Goal: Task Accomplishment & Management: Use online tool/utility

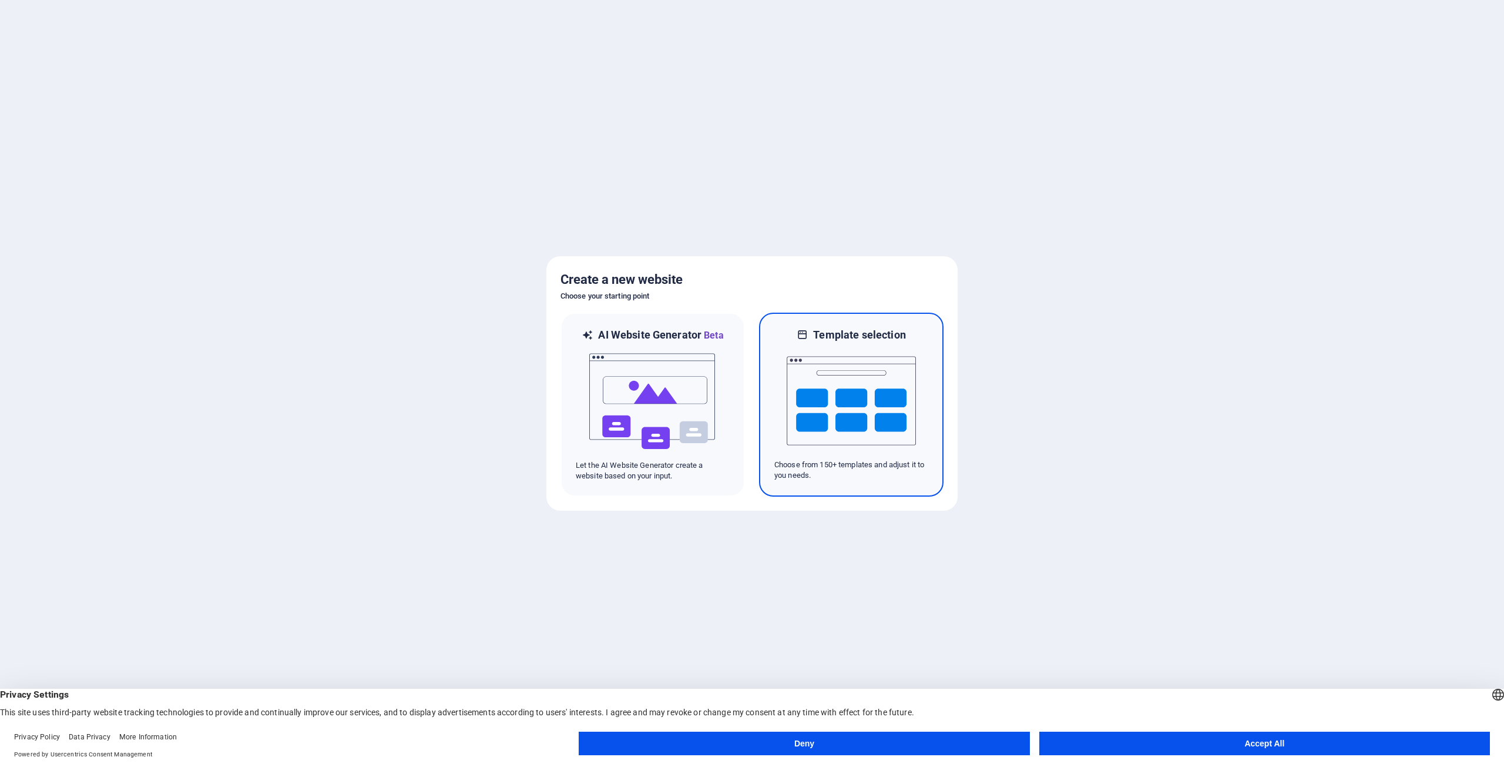
click at [850, 407] on img at bounding box center [851, 401] width 129 height 118
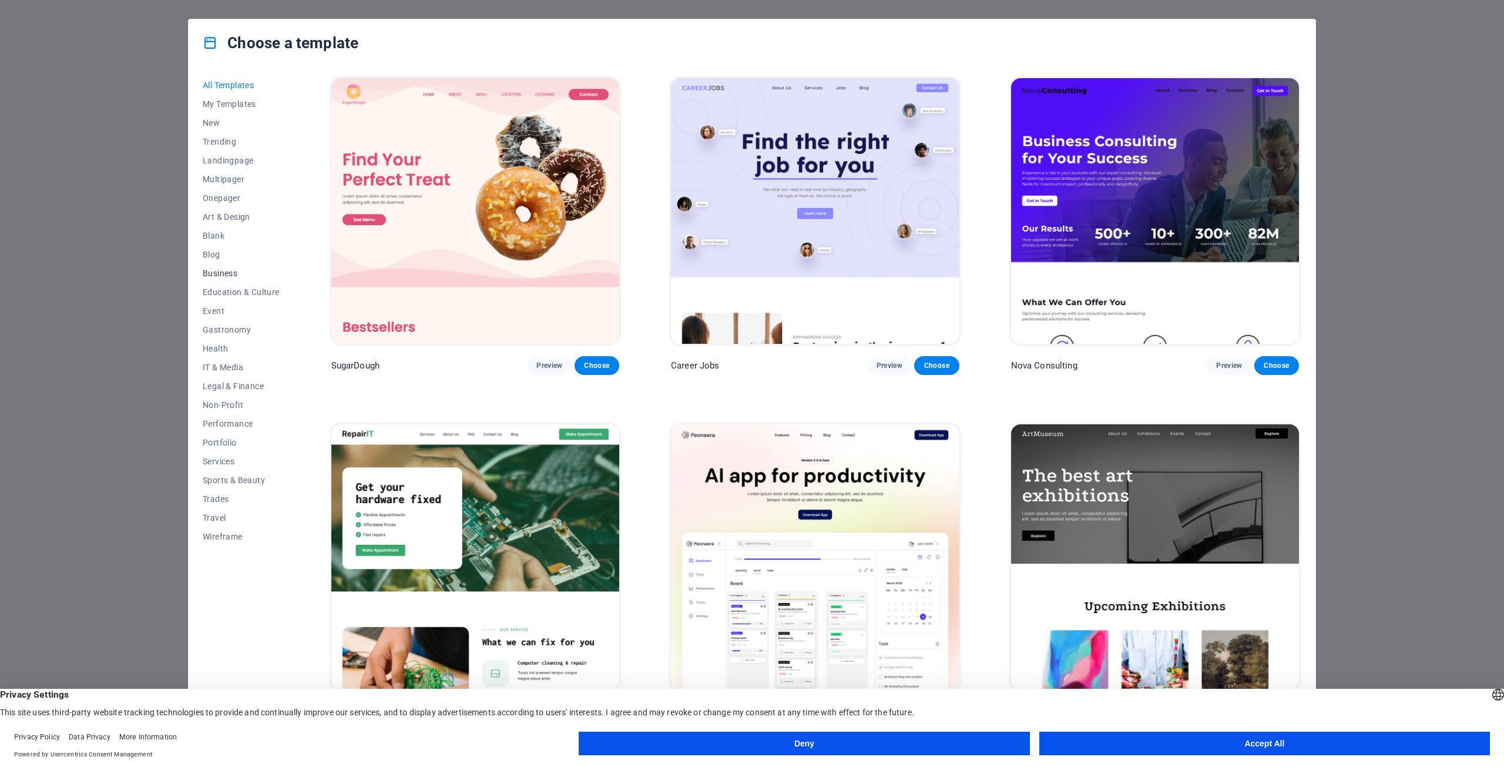
click at [231, 274] on span "Business" at bounding box center [241, 273] width 77 height 9
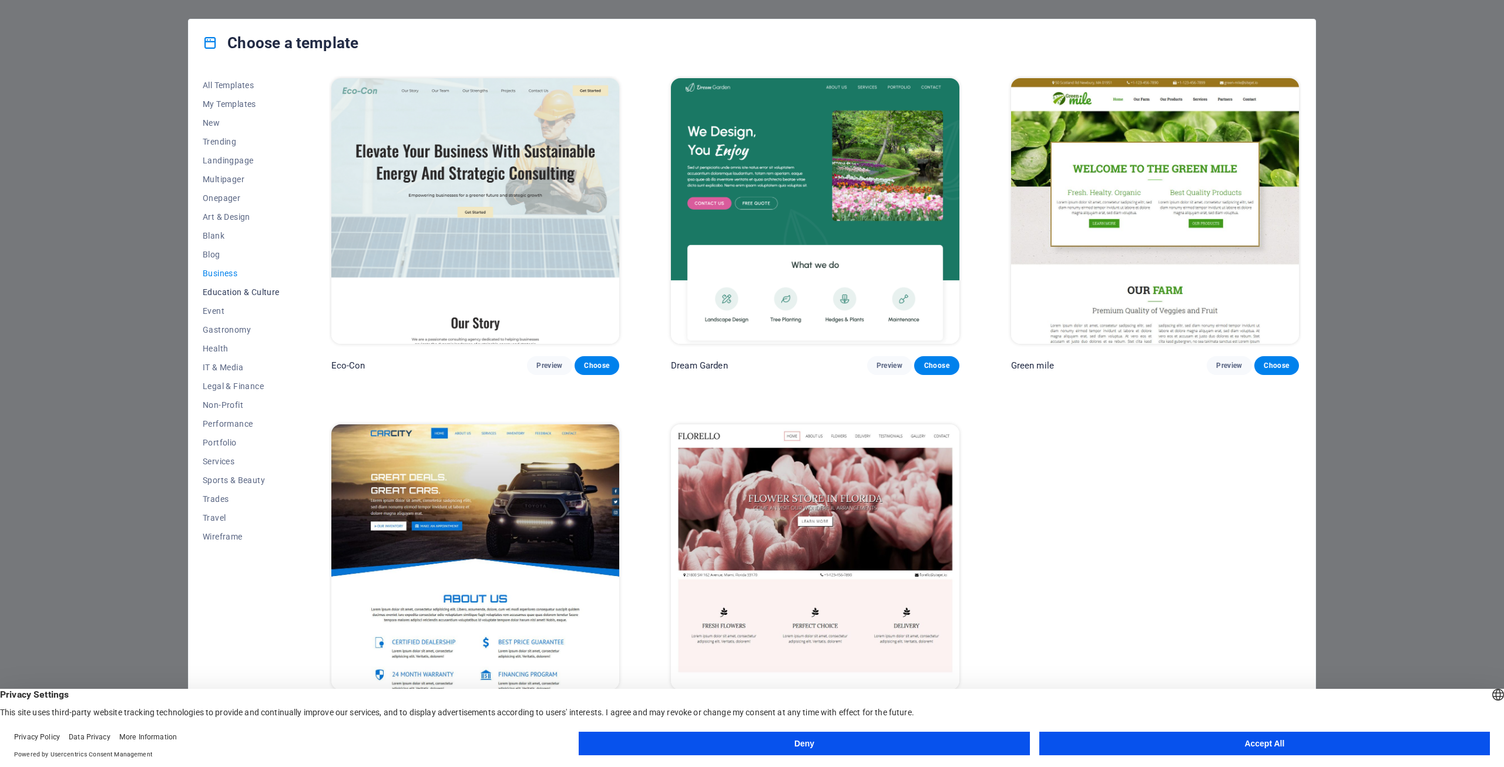
click at [253, 291] on span "Education & Culture" at bounding box center [241, 291] width 77 height 9
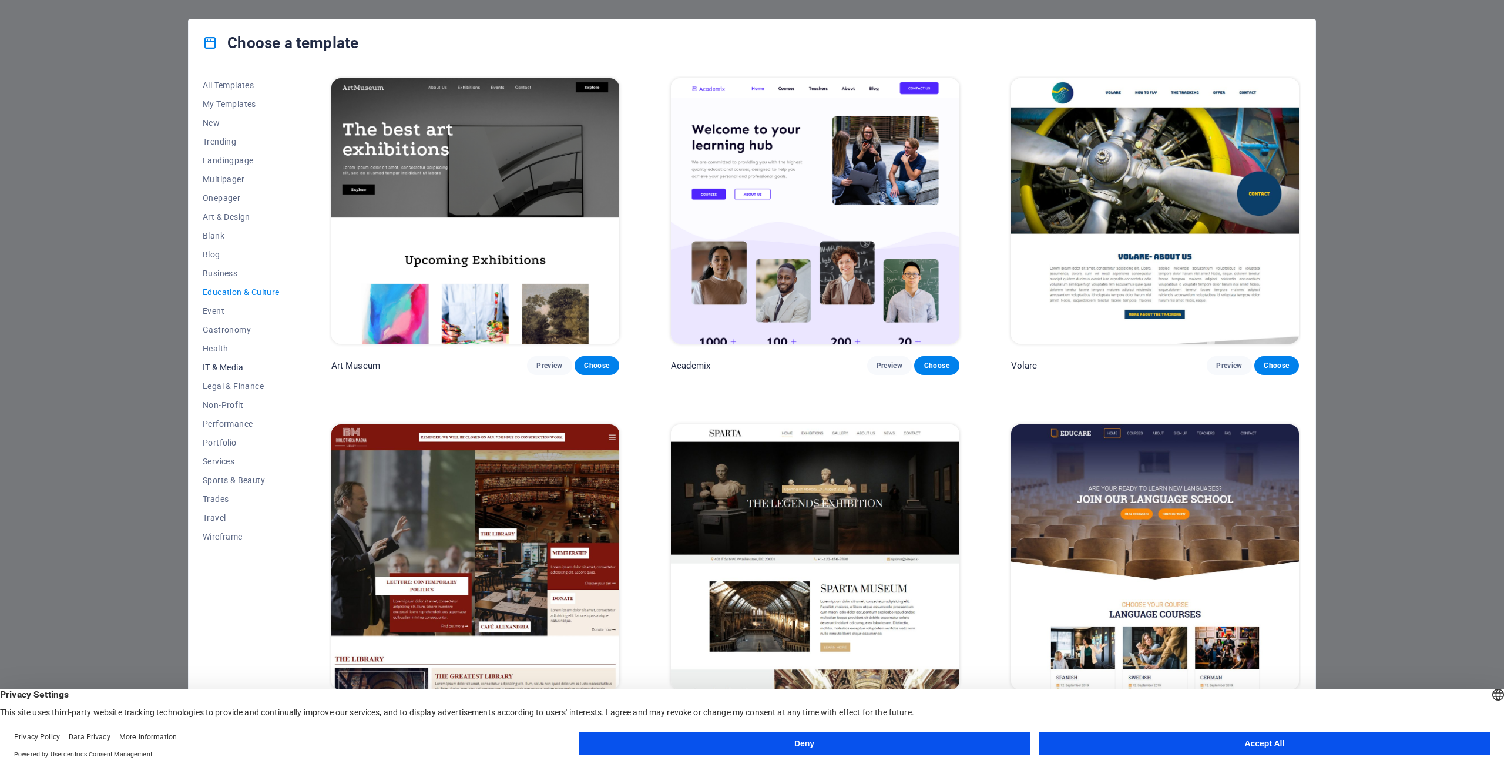
click at [233, 367] on span "IT & Media" at bounding box center [241, 367] width 77 height 9
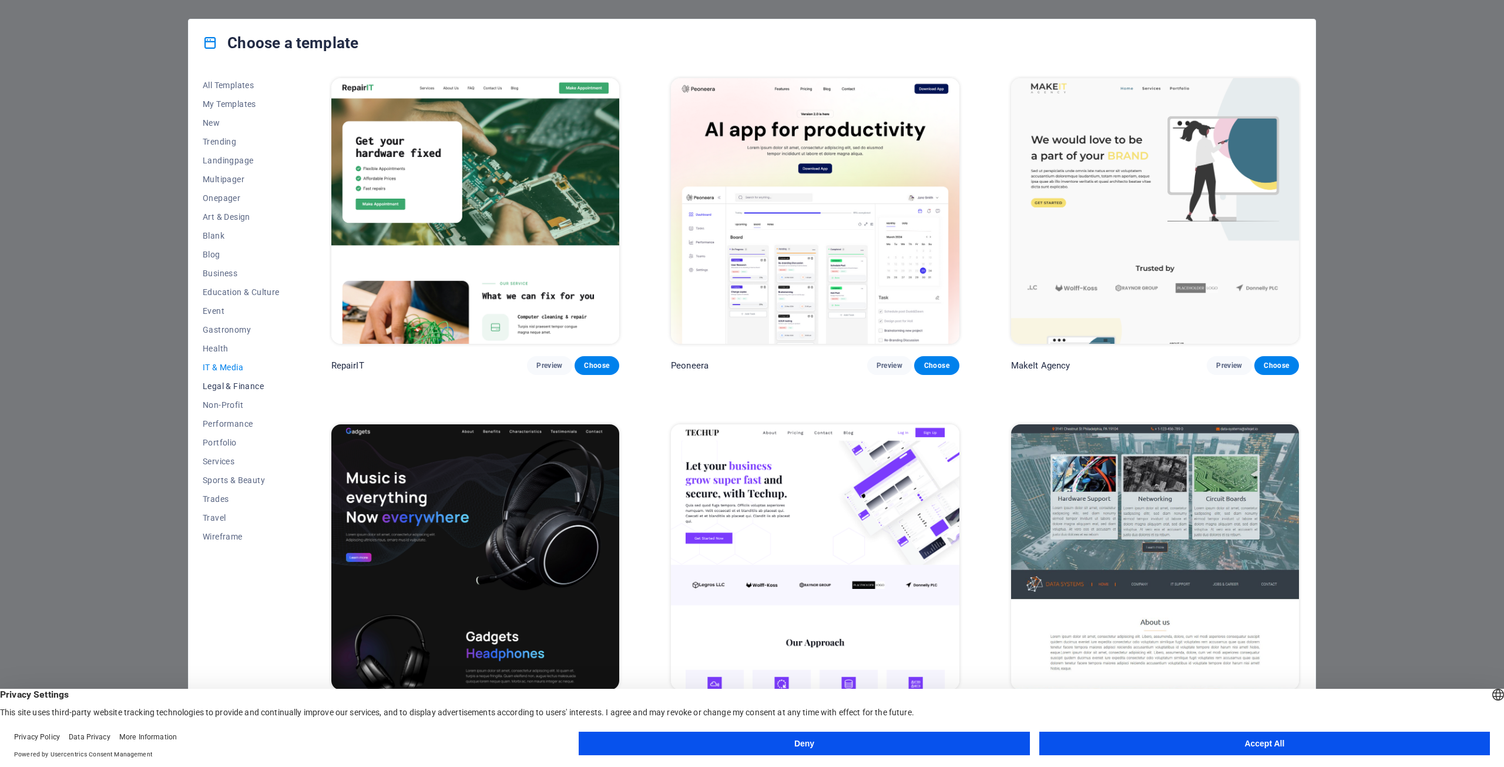
click at [231, 388] on span "Legal & Finance" at bounding box center [241, 385] width 77 height 9
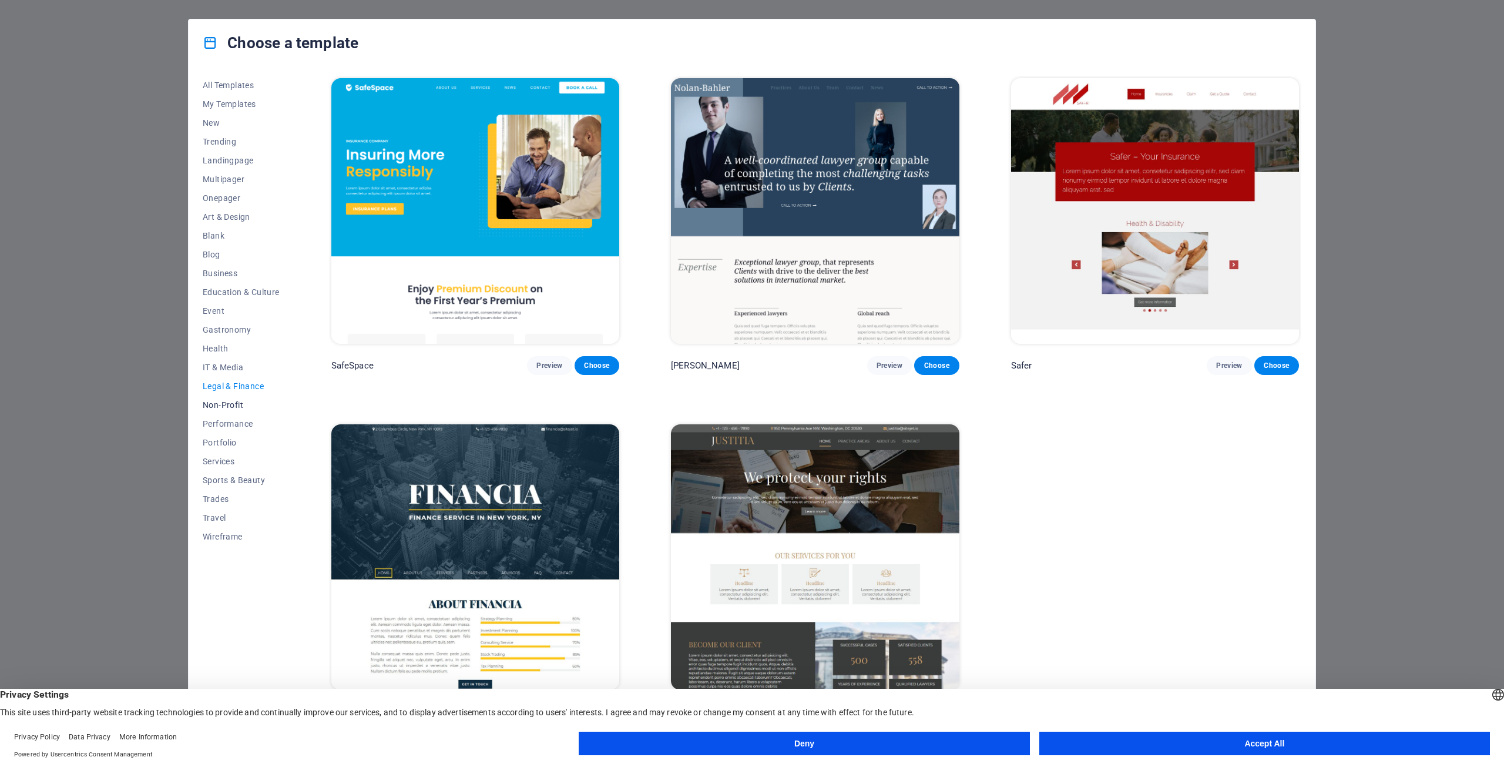
click at [239, 404] on span "Non-Profit" at bounding box center [241, 404] width 77 height 9
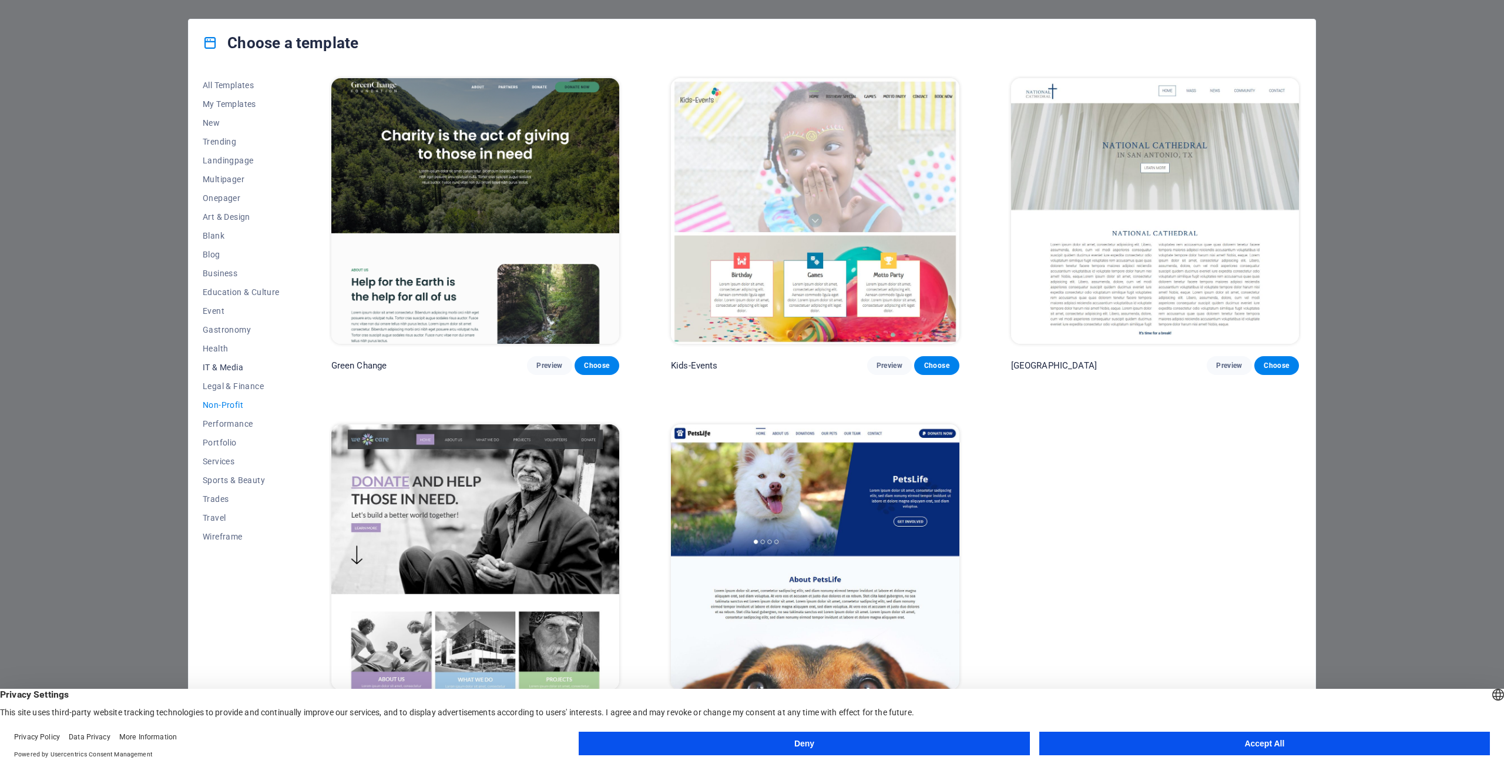
click at [237, 368] on span "IT & Media" at bounding box center [241, 367] width 77 height 9
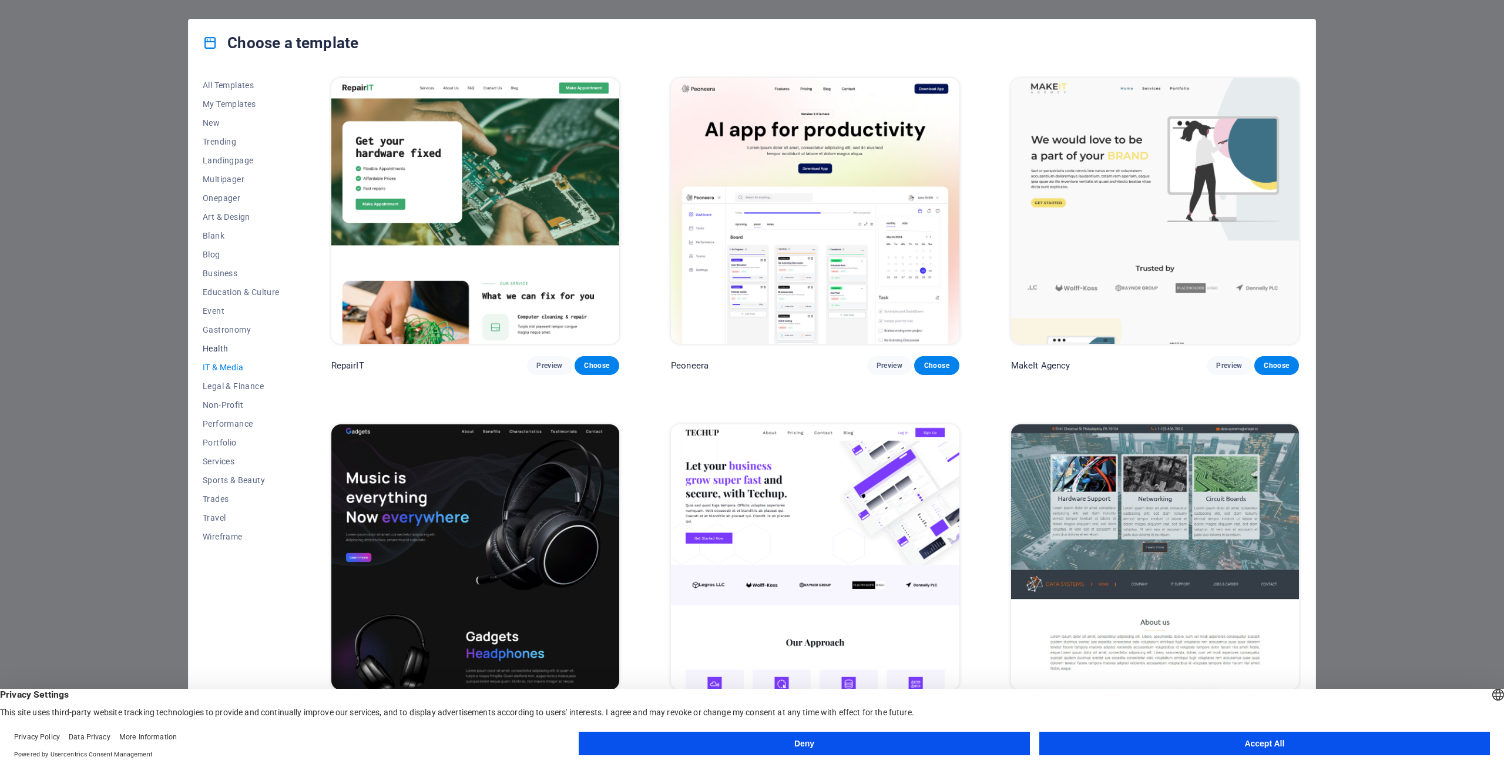
click at [212, 351] on span "Health" at bounding box center [241, 348] width 77 height 9
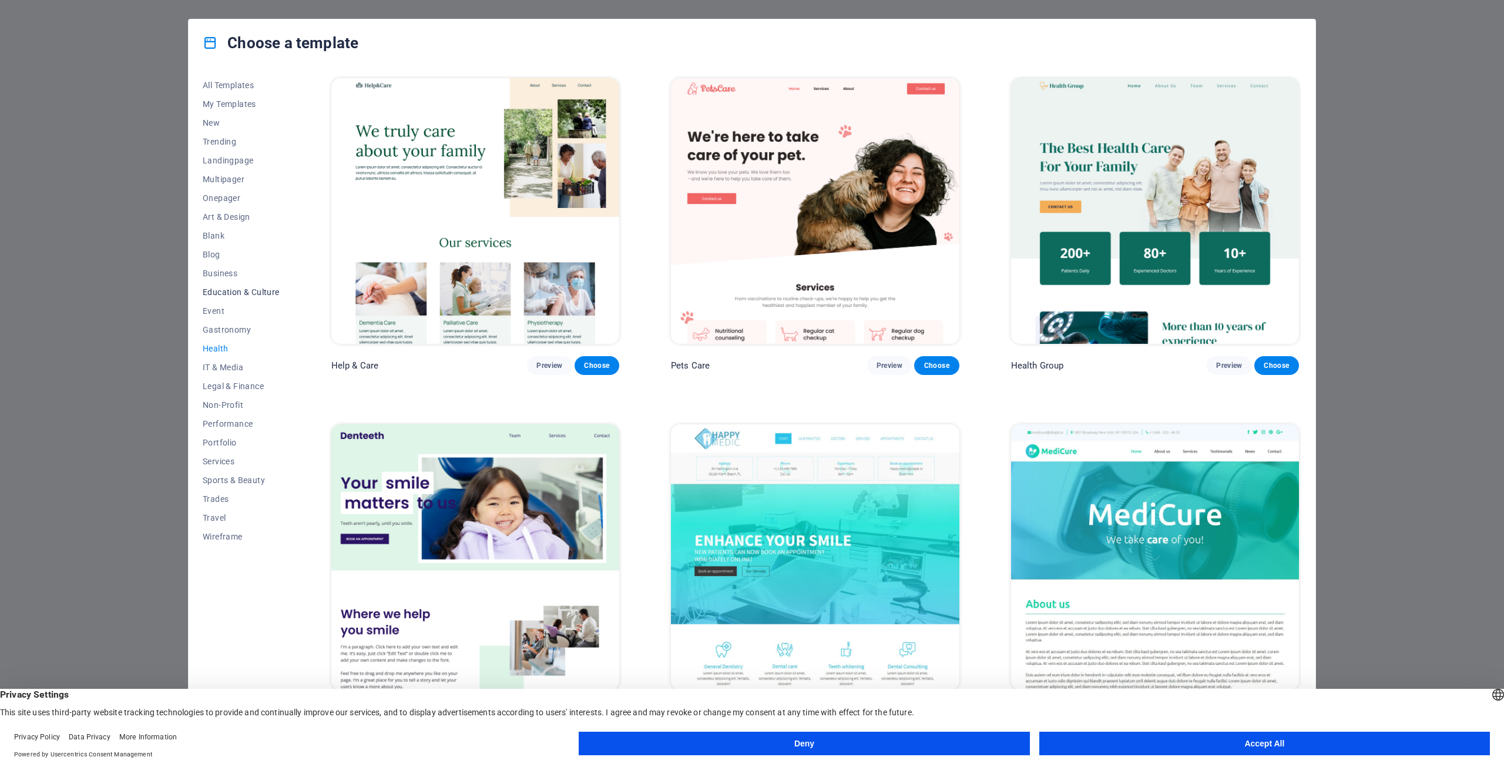
click at [234, 287] on span "Education & Culture" at bounding box center [241, 291] width 77 height 9
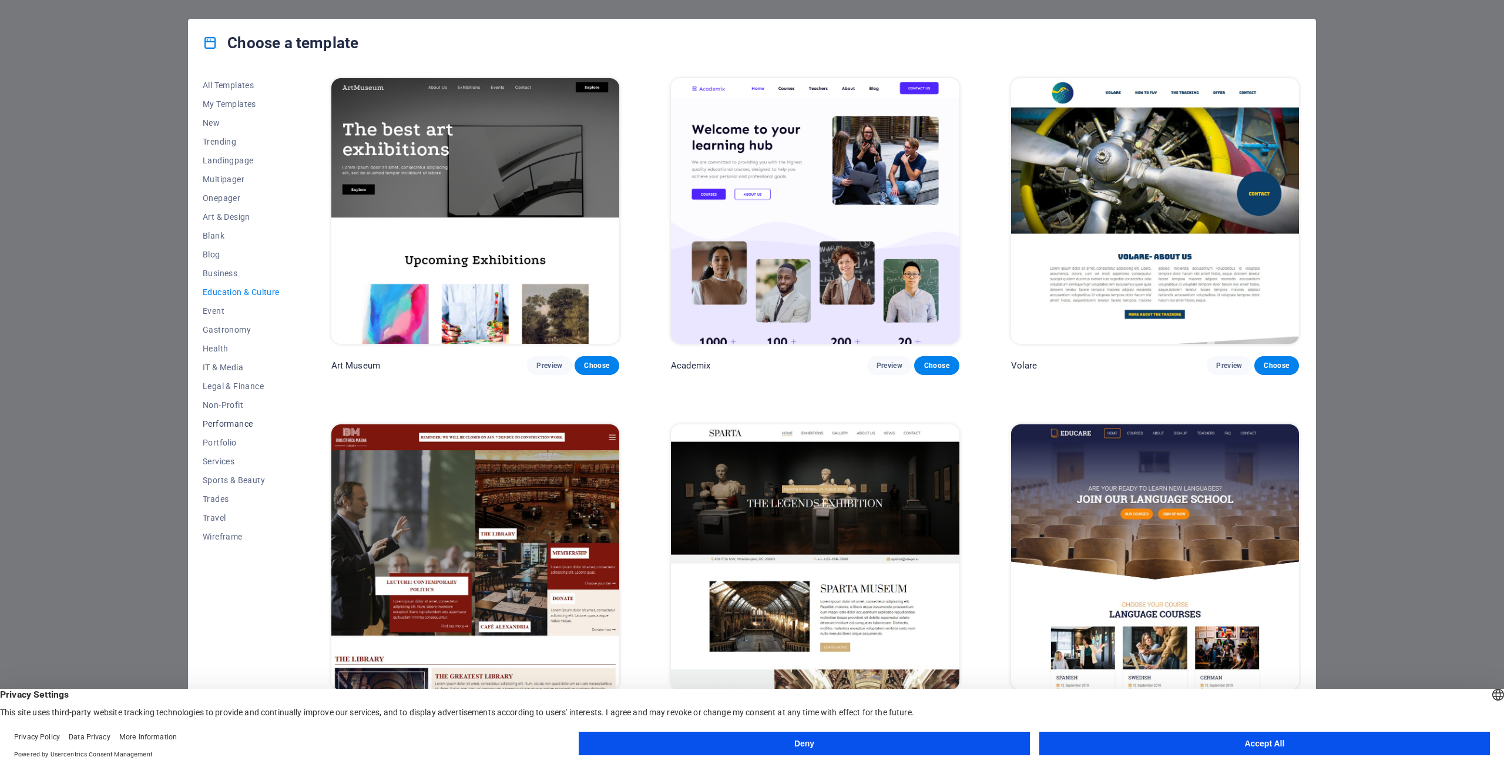
click at [236, 421] on span "Performance" at bounding box center [241, 423] width 77 height 9
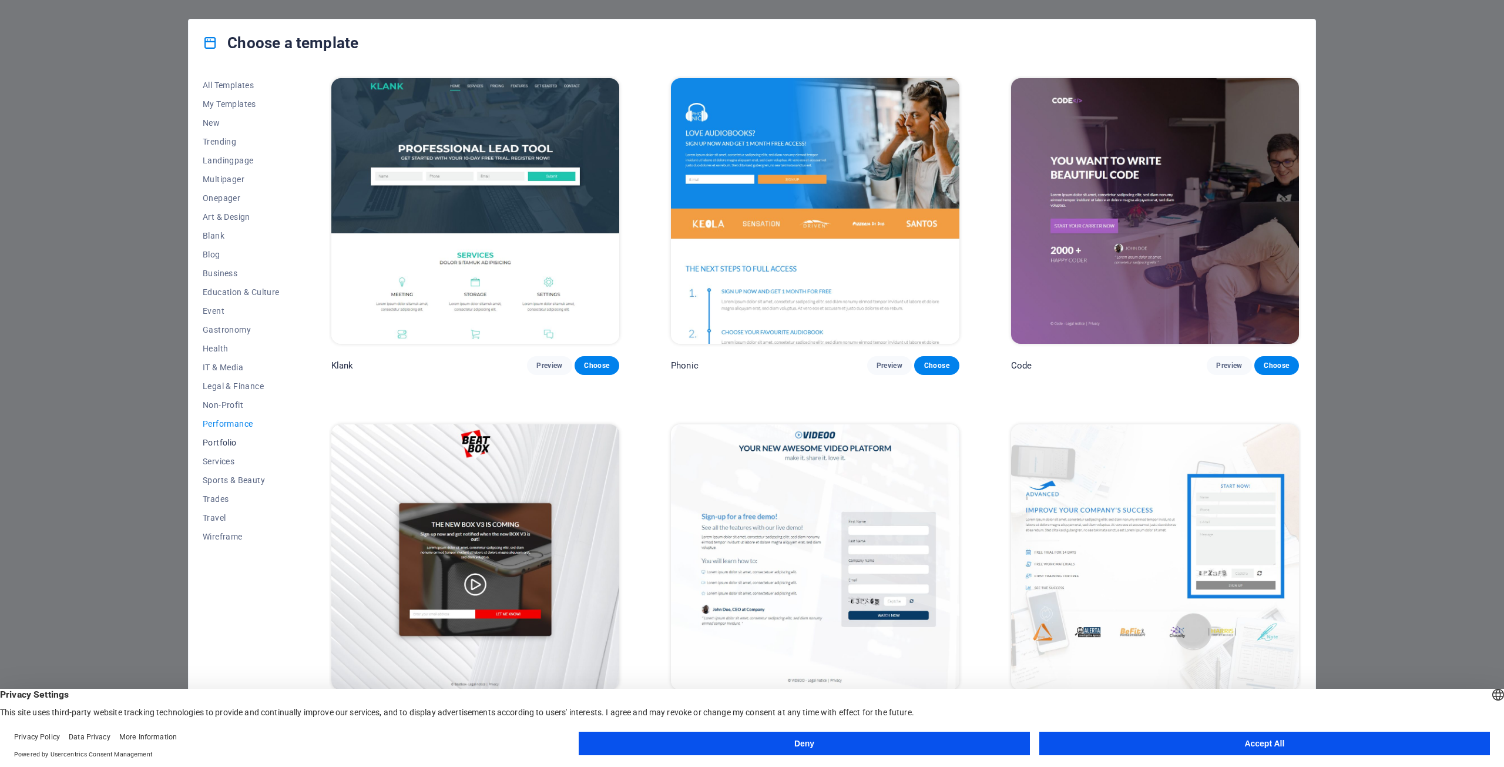
click at [227, 444] on span "Portfolio" at bounding box center [241, 442] width 77 height 9
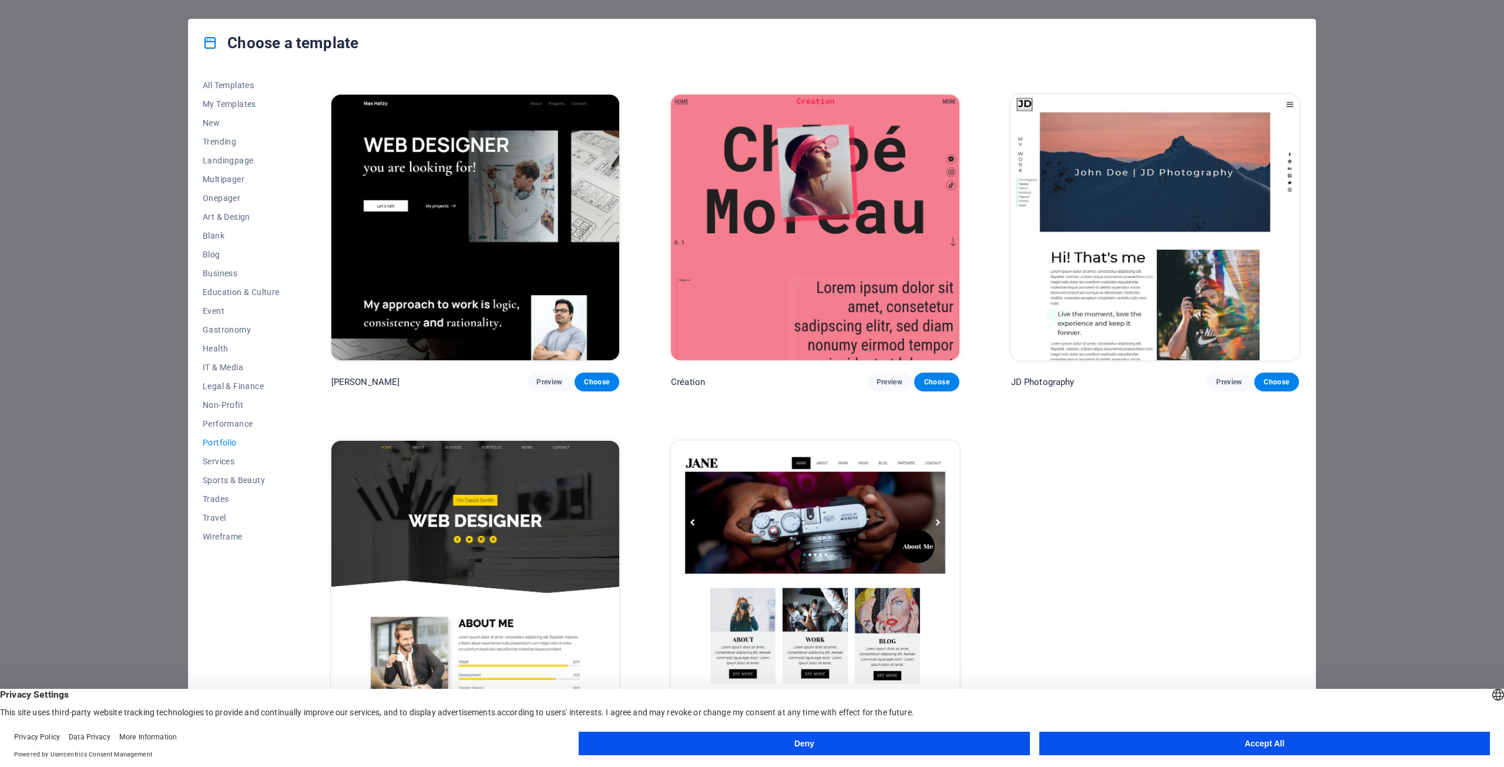
scroll to position [271, 0]
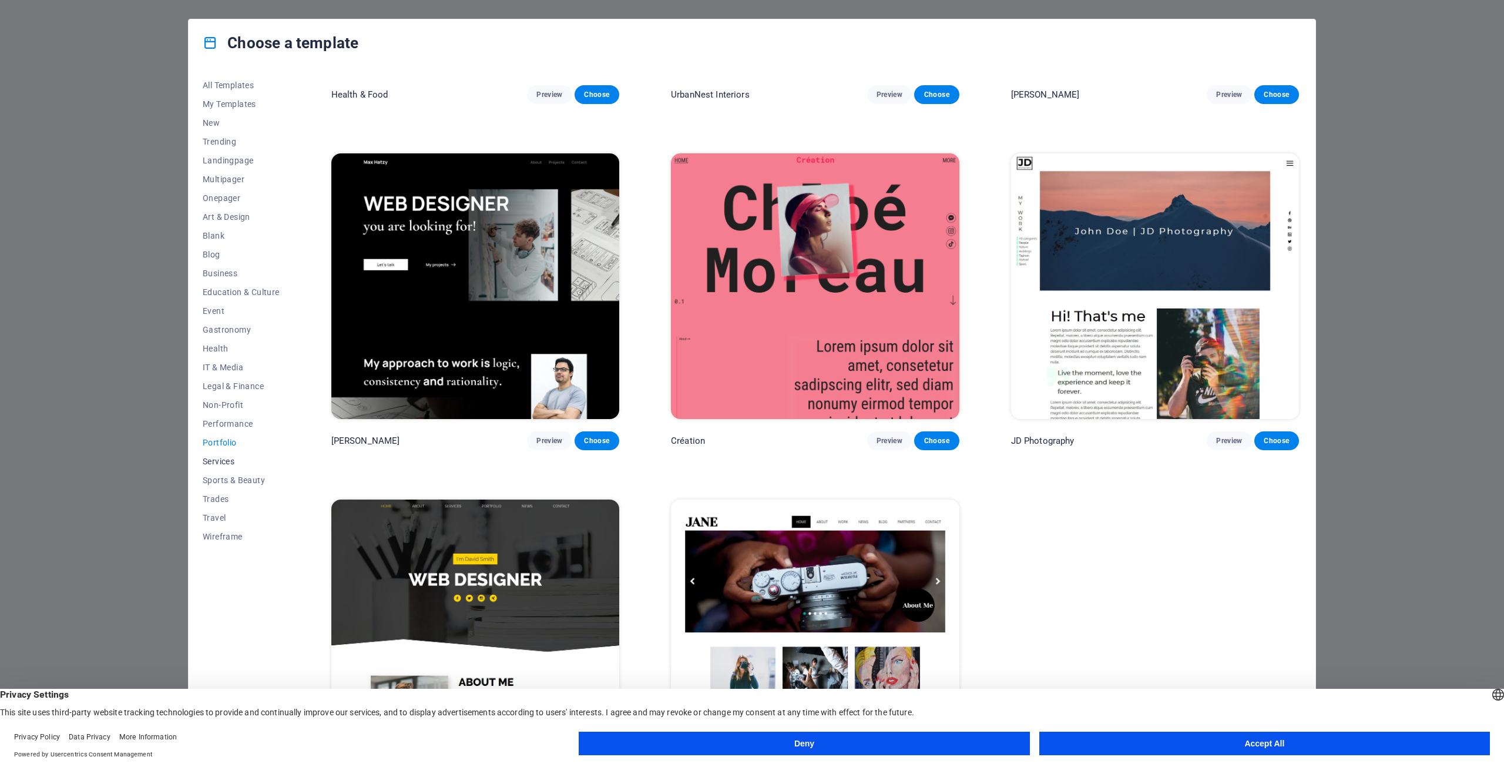
click at [220, 458] on span "Services" at bounding box center [241, 461] width 77 height 9
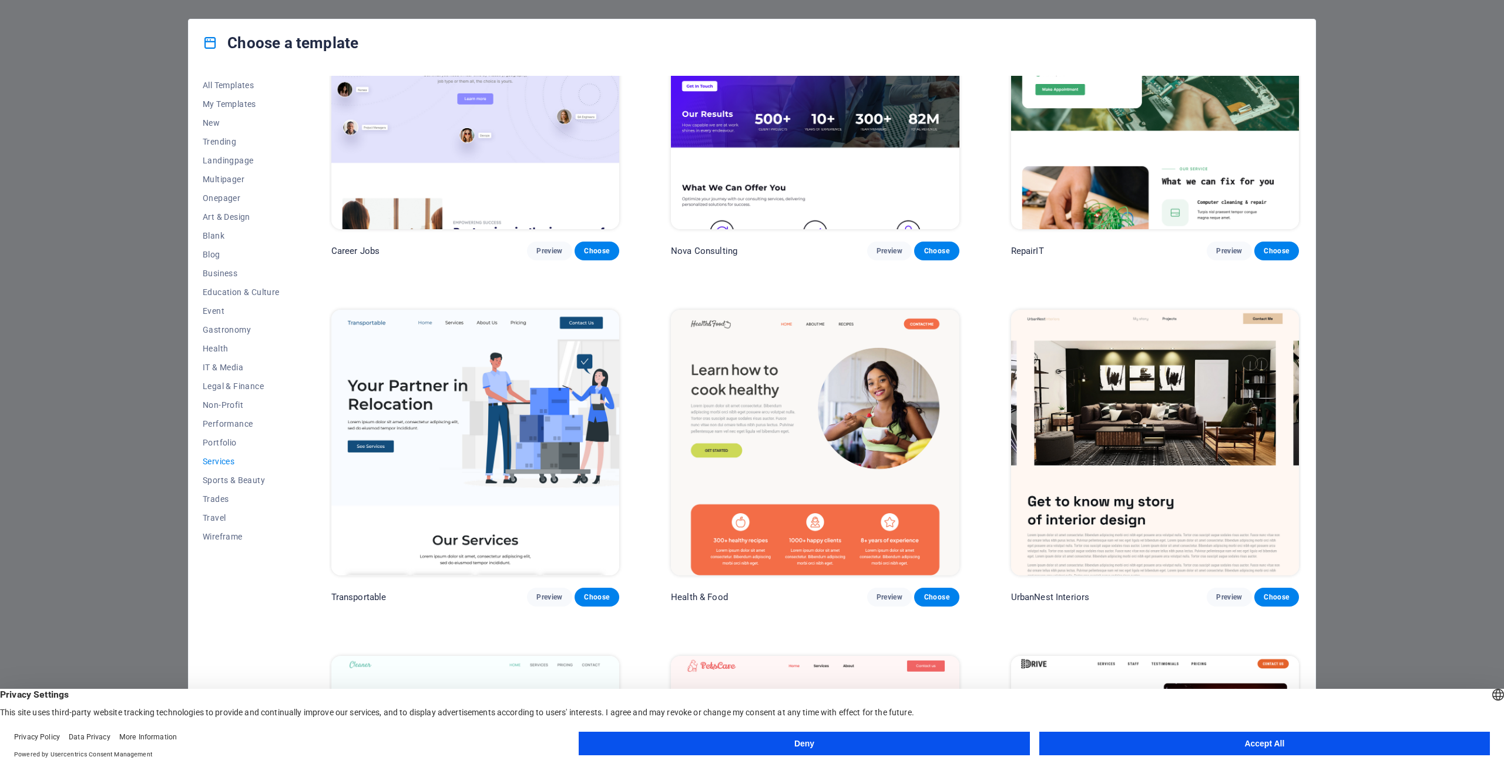
scroll to position [0, 0]
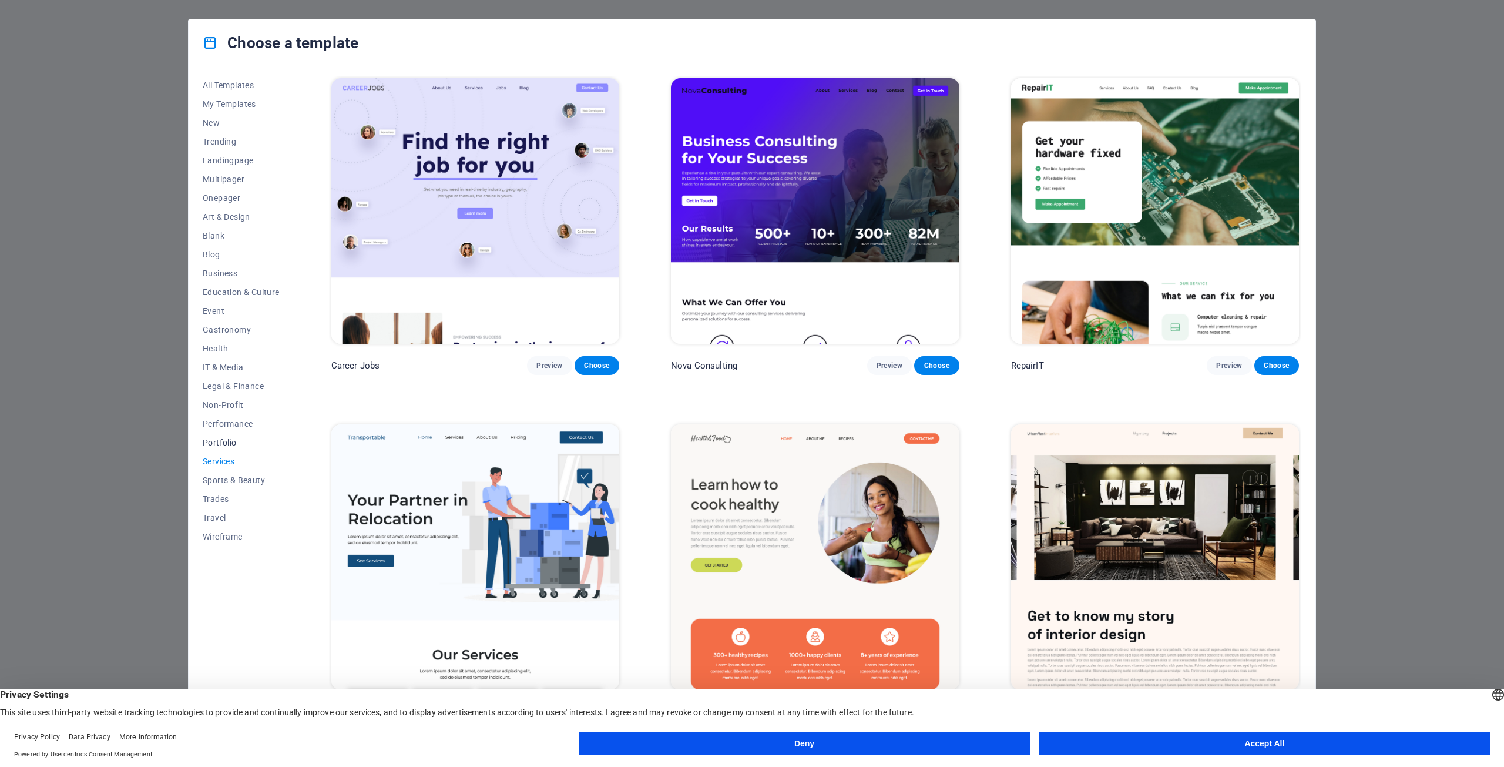
click at [223, 445] on span "Portfolio" at bounding box center [241, 442] width 77 height 9
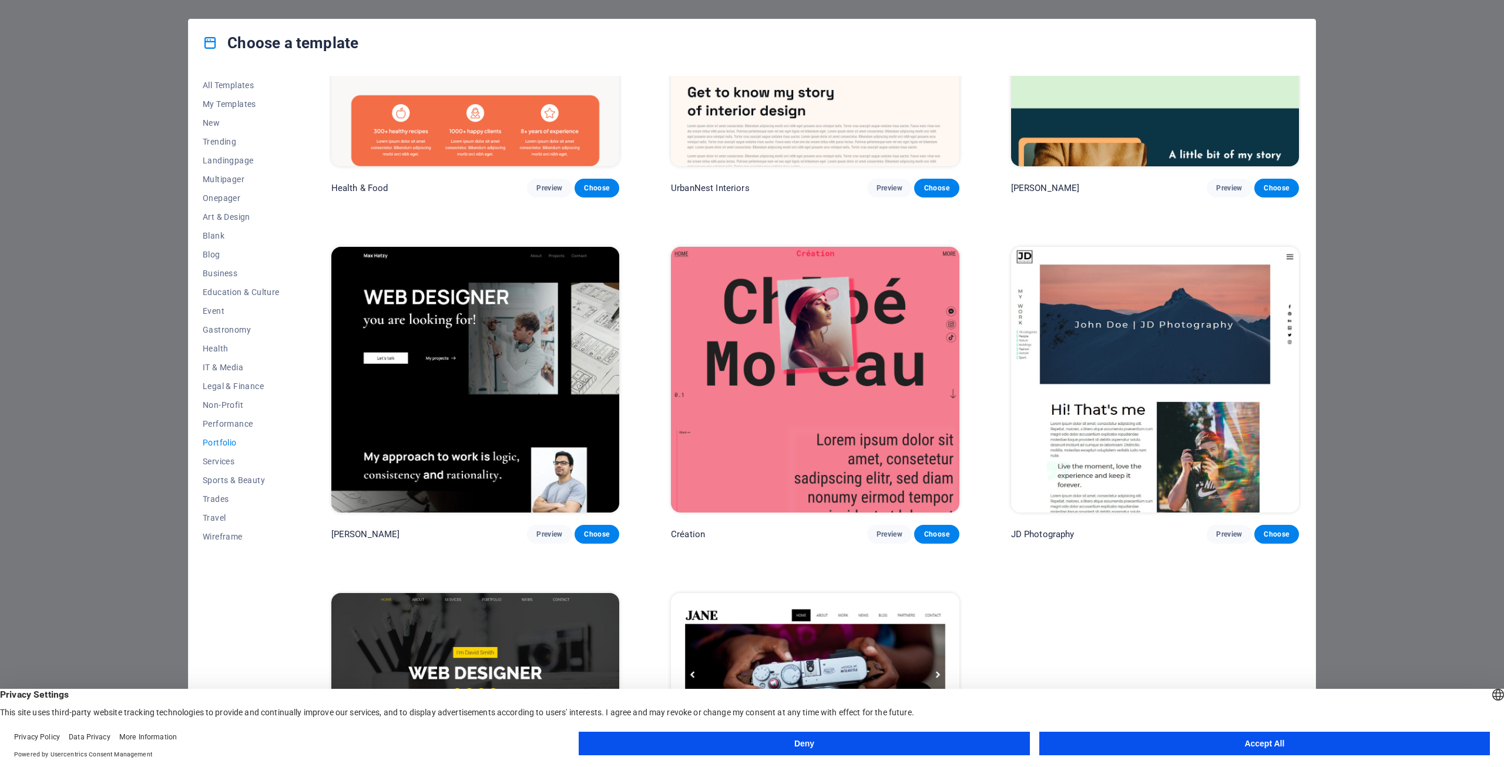
scroll to position [176, 0]
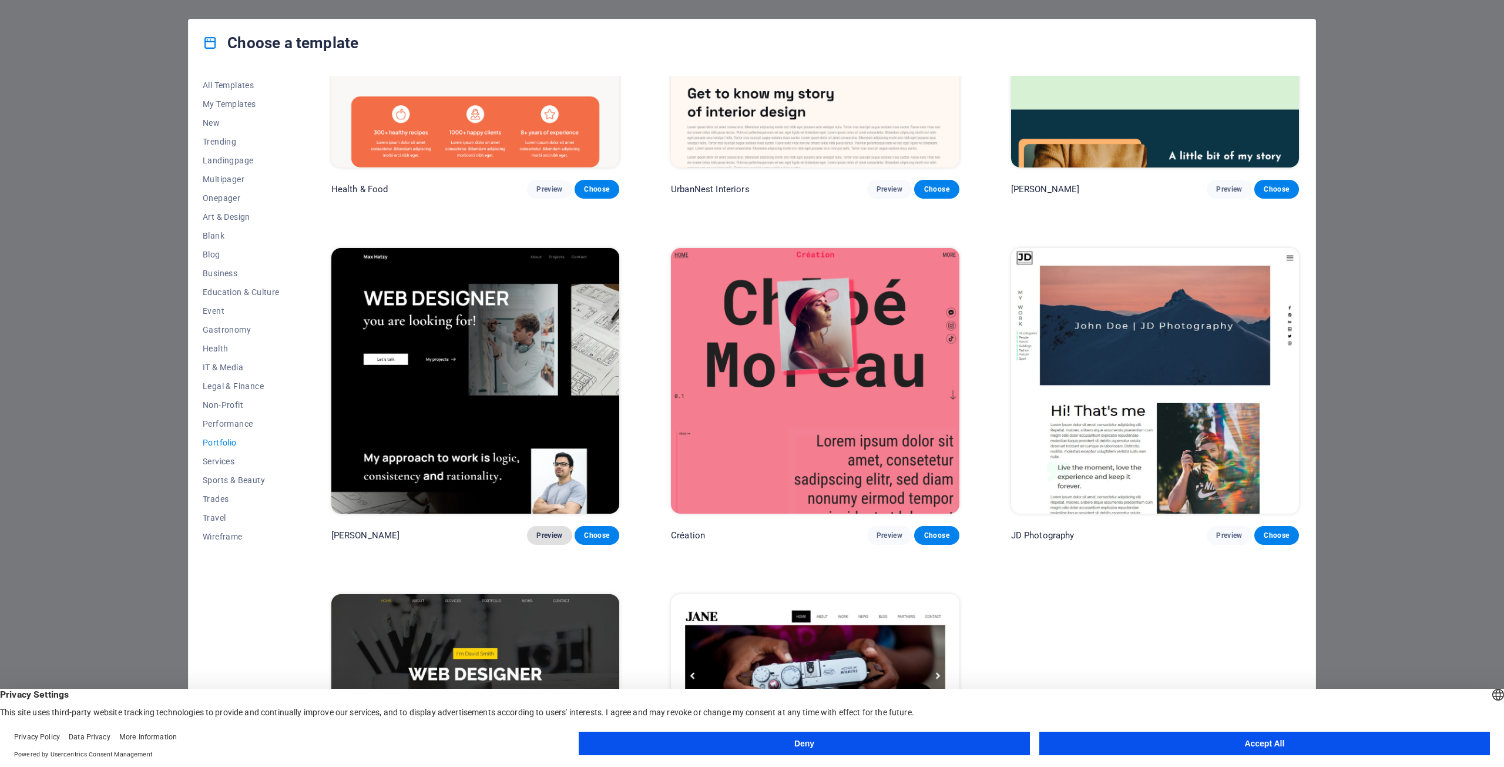
click at [549, 531] on span "Preview" at bounding box center [549, 535] width 26 height 9
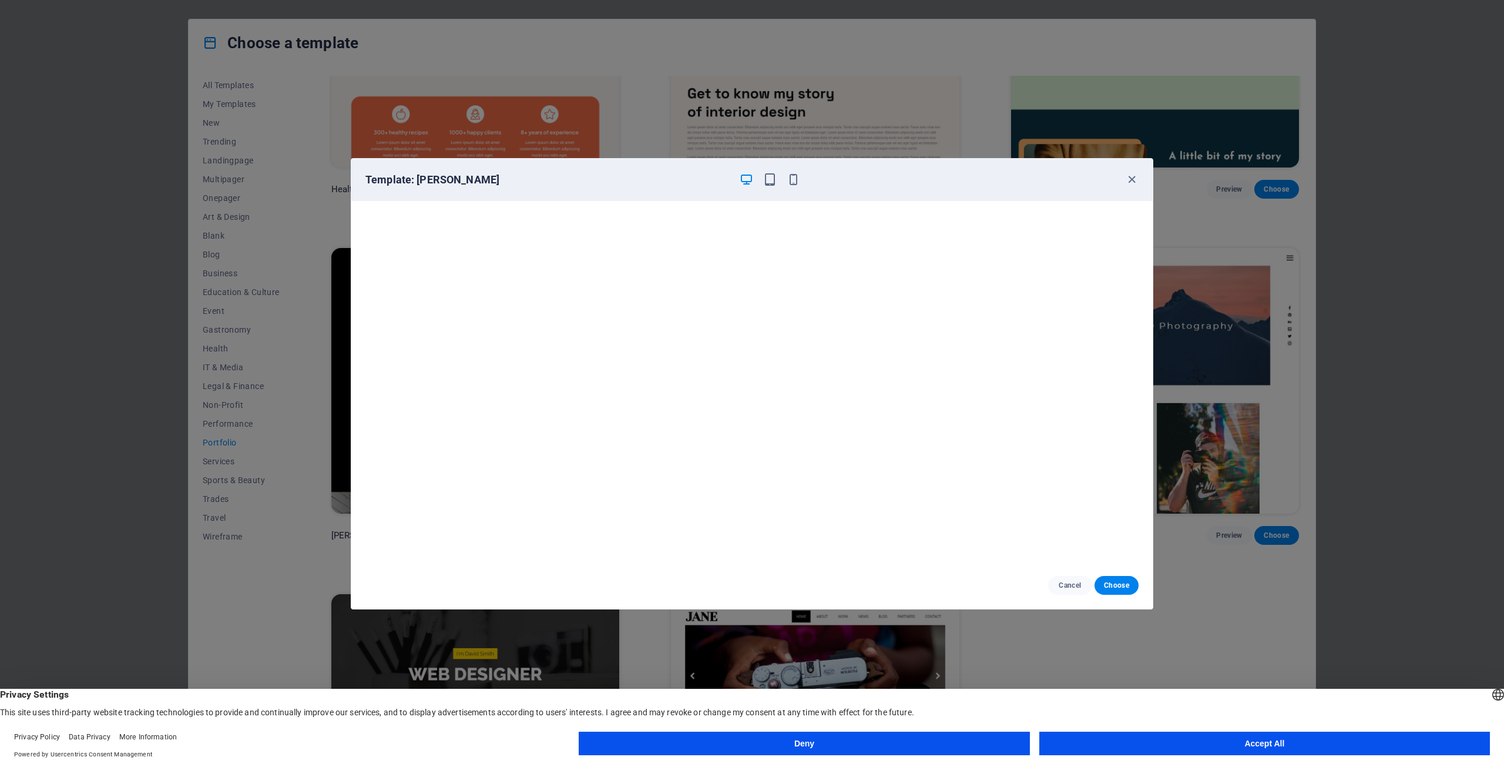
scroll to position [3, 0]
click at [1109, 578] on button "Choose" at bounding box center [1117, 585] width 44 height 19
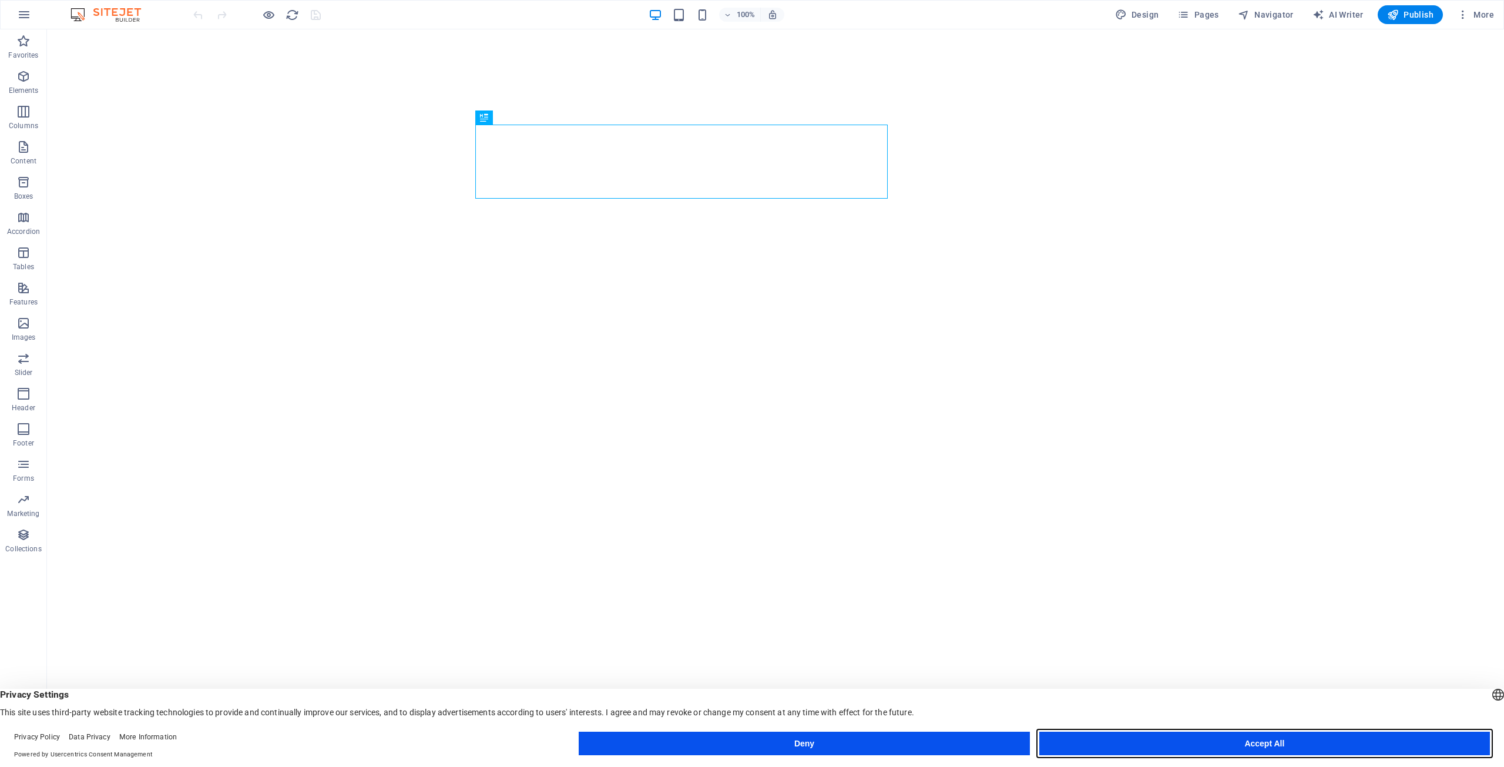
click at [1096, 750] on button "Accept All" at bounding box center [1264, 743] width 451 height 24
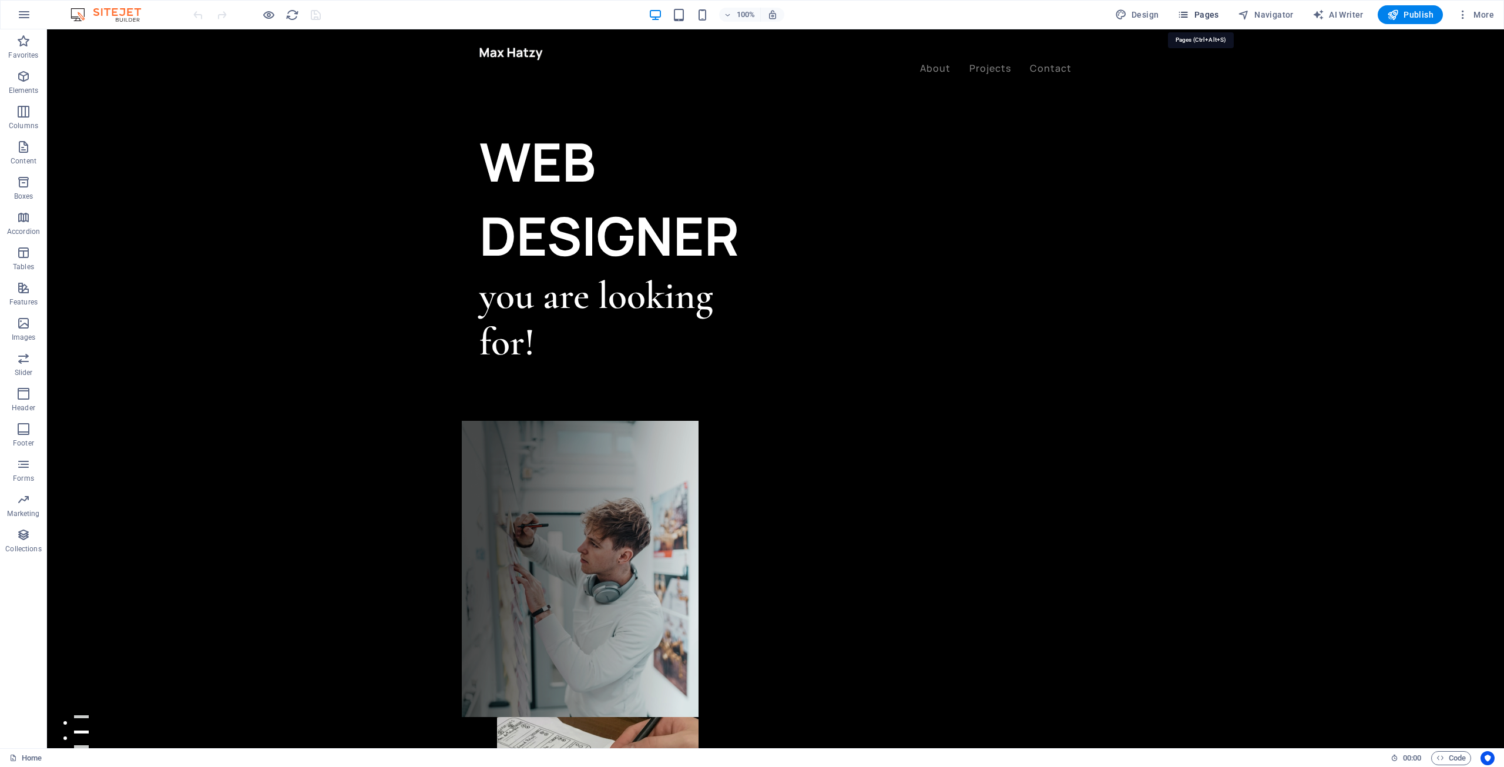
click at [1188, 15] on icon "button" at bounding box center [1183, 15] width 12 height 12
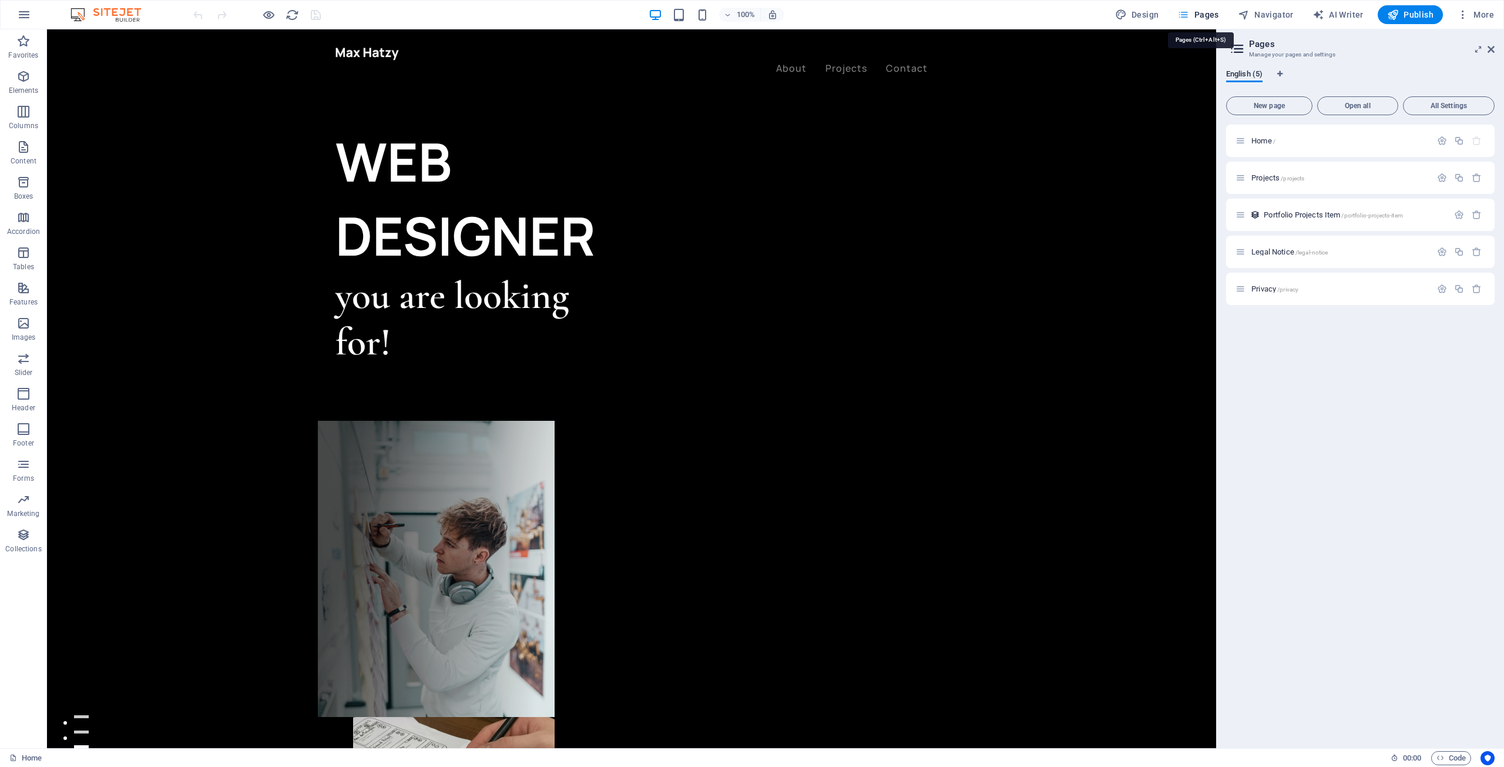
click at [1188, 15] on icon "button" at bounding box center [1183, 15] width 12 height 12
click at [1150, 15] on span "Design" at bounding box center [1137, 15] width 44 height 12
select select "ease-in-out"
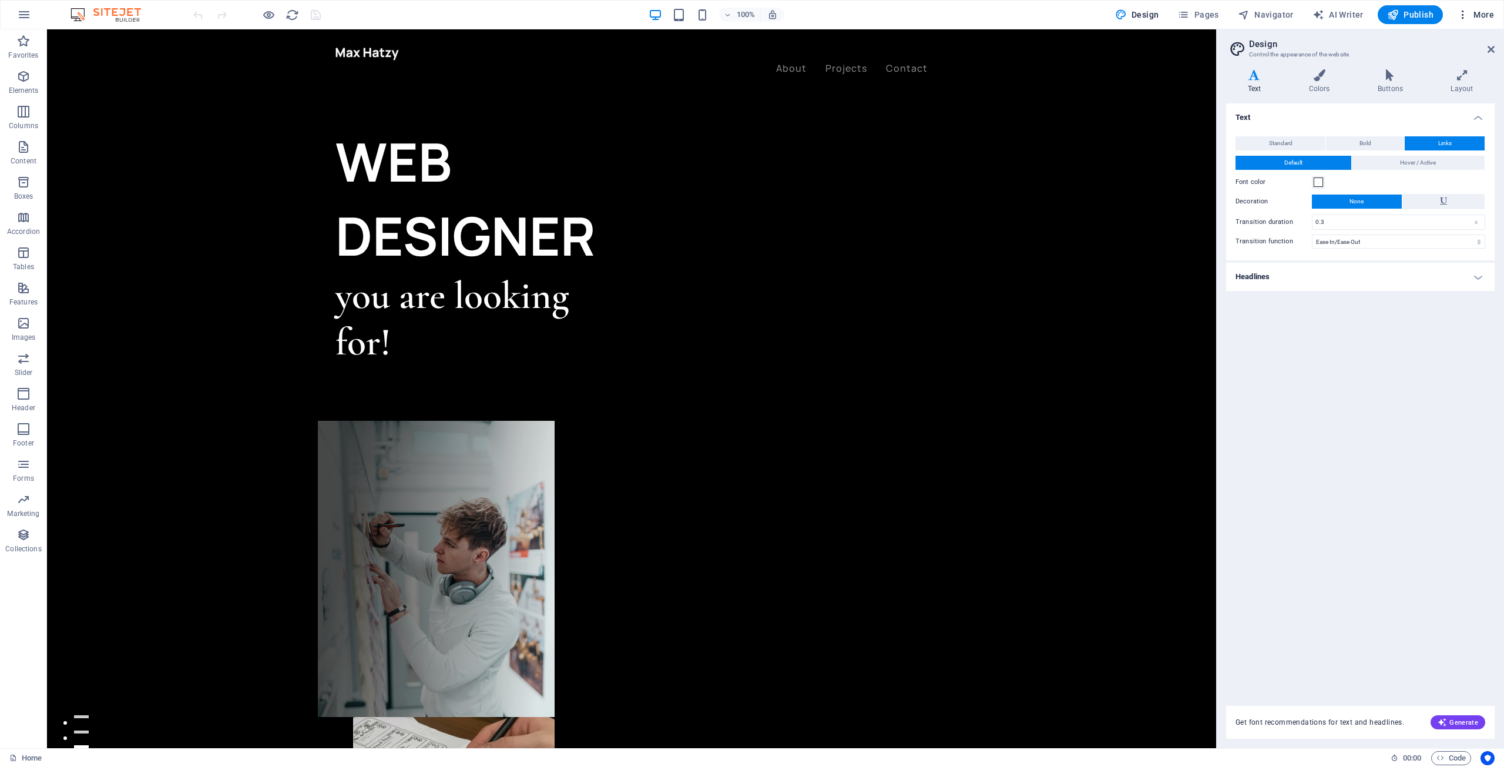
click at [1481, 13] on span "More" at bounding box center [1475, 15] width 37 height 12
click at [1345, 400] on div at bounding box center [752, 383] width 1504 height 767
click at [1337, 12] on span "AI Writer" at bounding box center [1338, 15] width 51 height 12
select select "English"
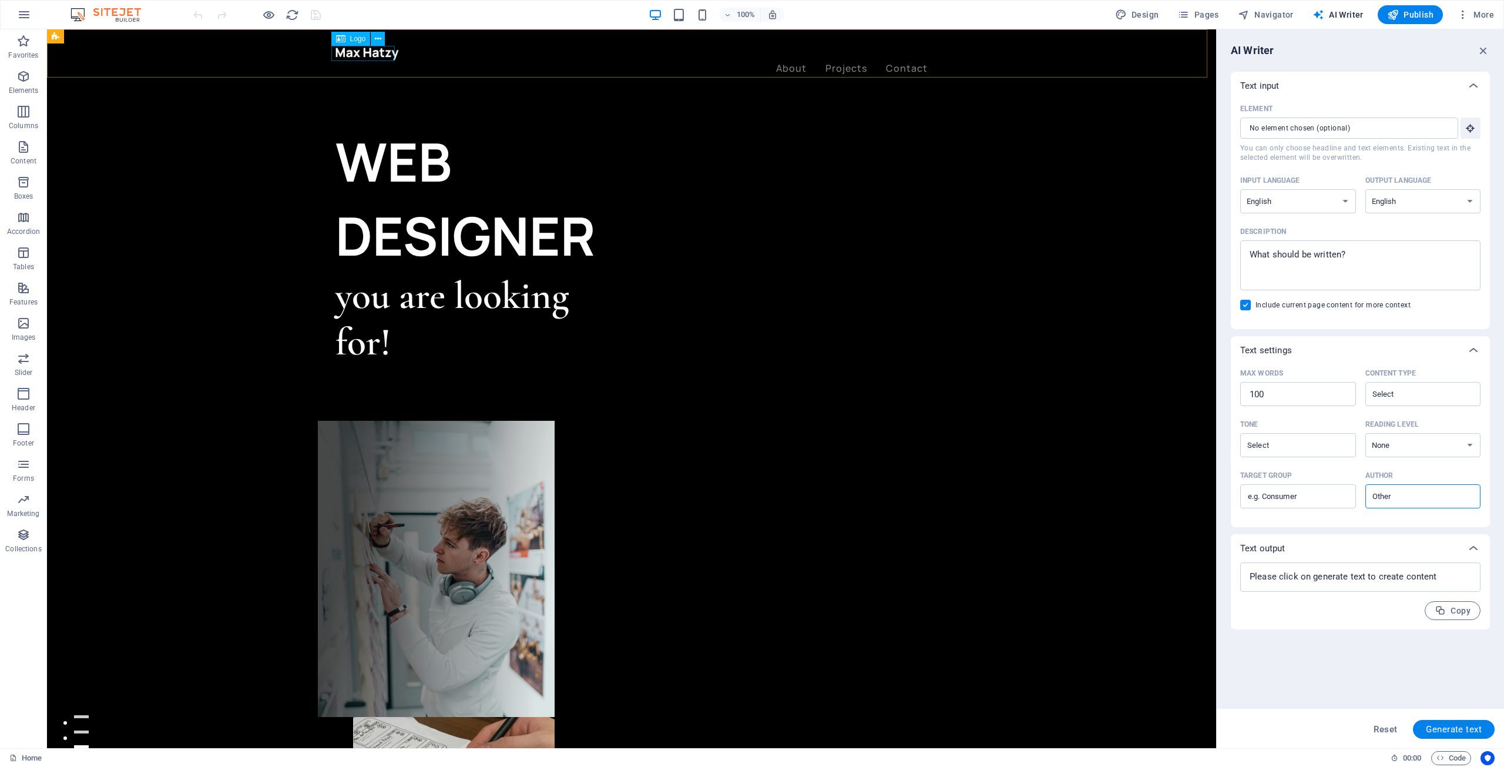
click at [354, 56] on div at bounding box center [631, 53] width 592 height 15
click at [356, 56] on div at bounding box center [631, 53] width 592 height 15
click at [149, 56] on div "About Projects Contact Menu" at bounding box center [631, 60] width 1169 height 63
select select "px"
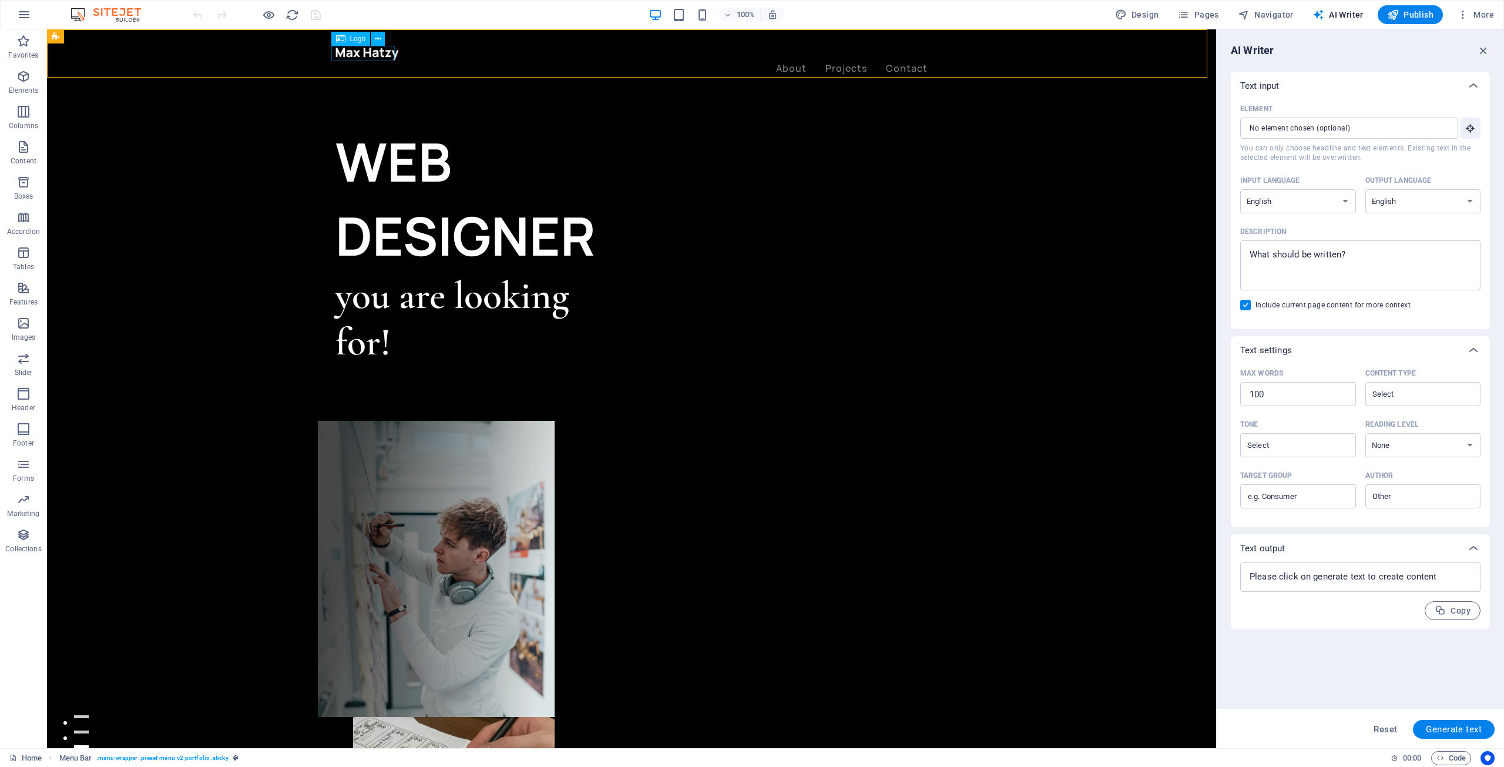
click at [375, 53] on div at bounding box center [631, 53] width 592 height 15
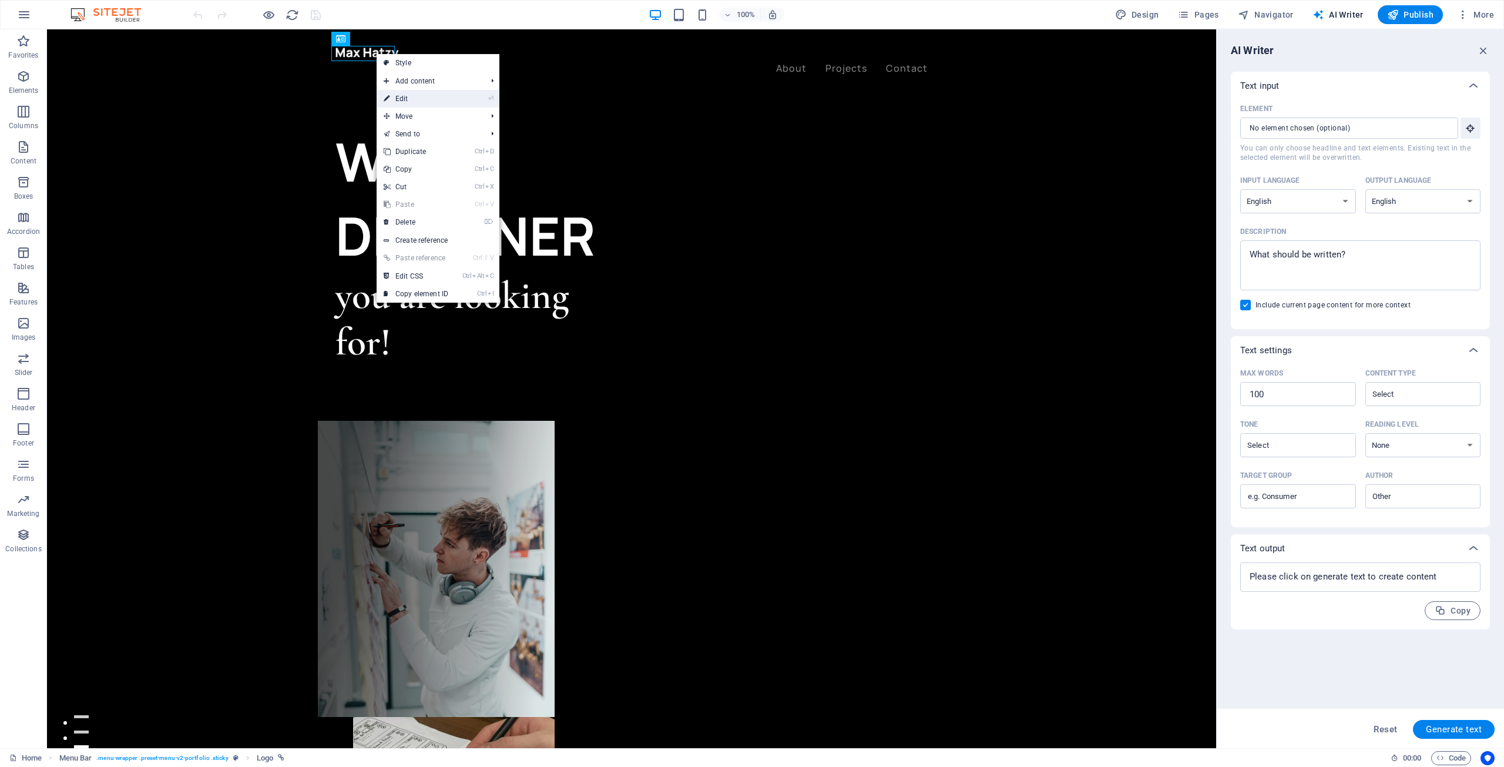
click at [432, 93] on link "⏎ Edit" at bounding box center [416, 99] width 79 height 18
select select "px"
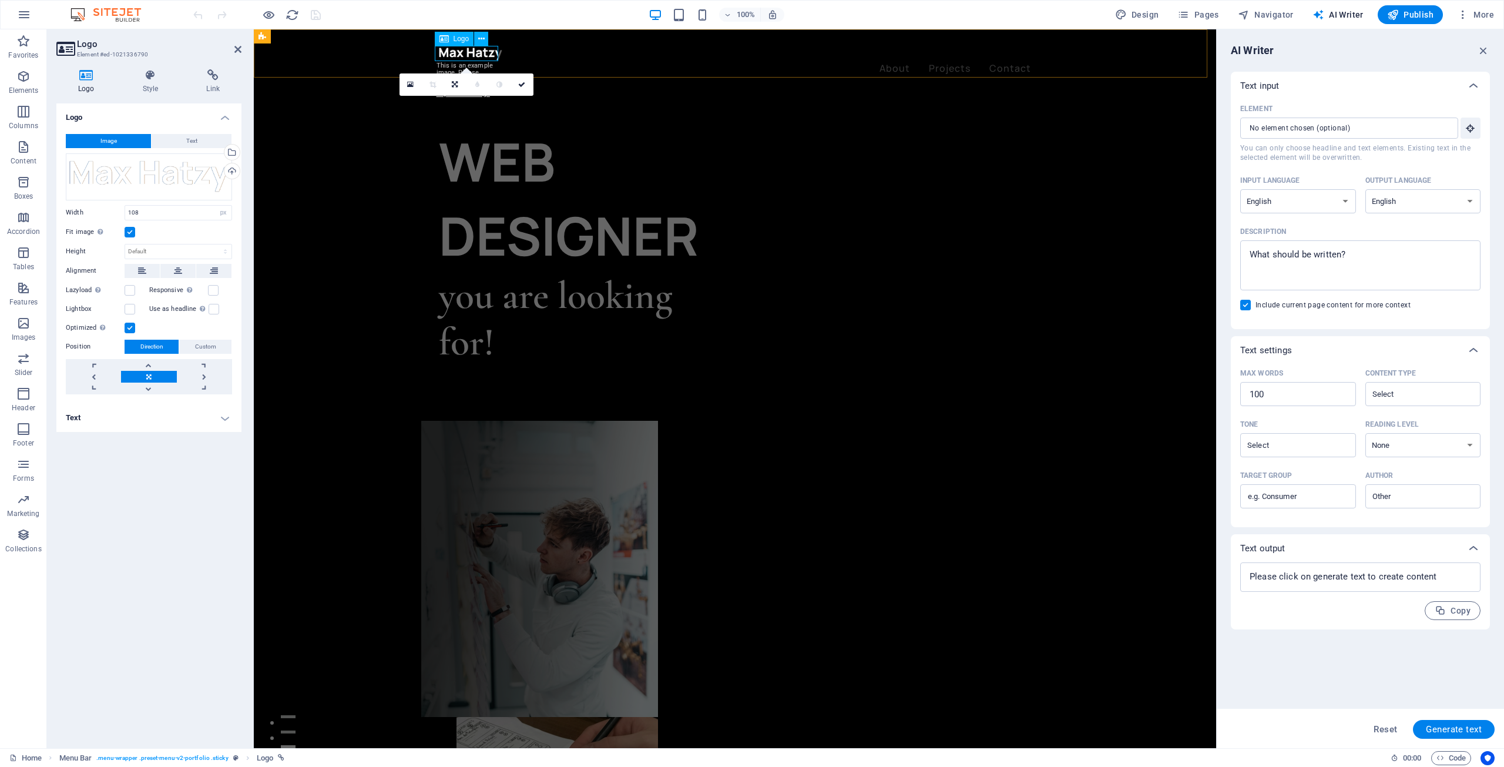
click at [470, 58] on div at bounding box center [735, 53] width 592 height 15
click at [454, 53] on div at bounding box center [735, 53] width 592 height 15
click at [445, 40] on icon at bounding box center [443, 39] width 9 height 14
click at [480, 35] on icon at bounding box center [481, 39] width 6 height 12
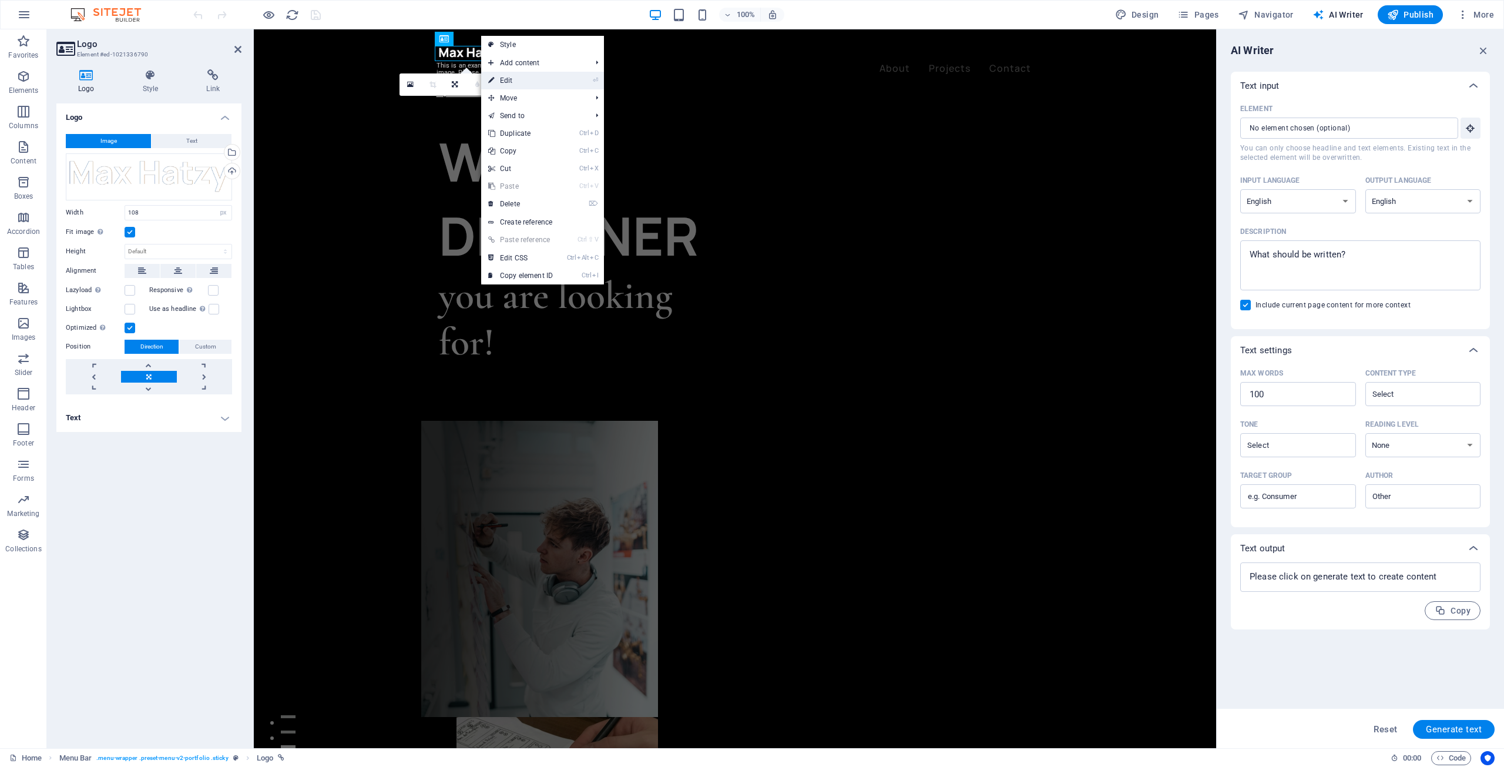
click at [543, 78] on link "⏎ Edit" at bounding box center [520, 81] width 79 height 18
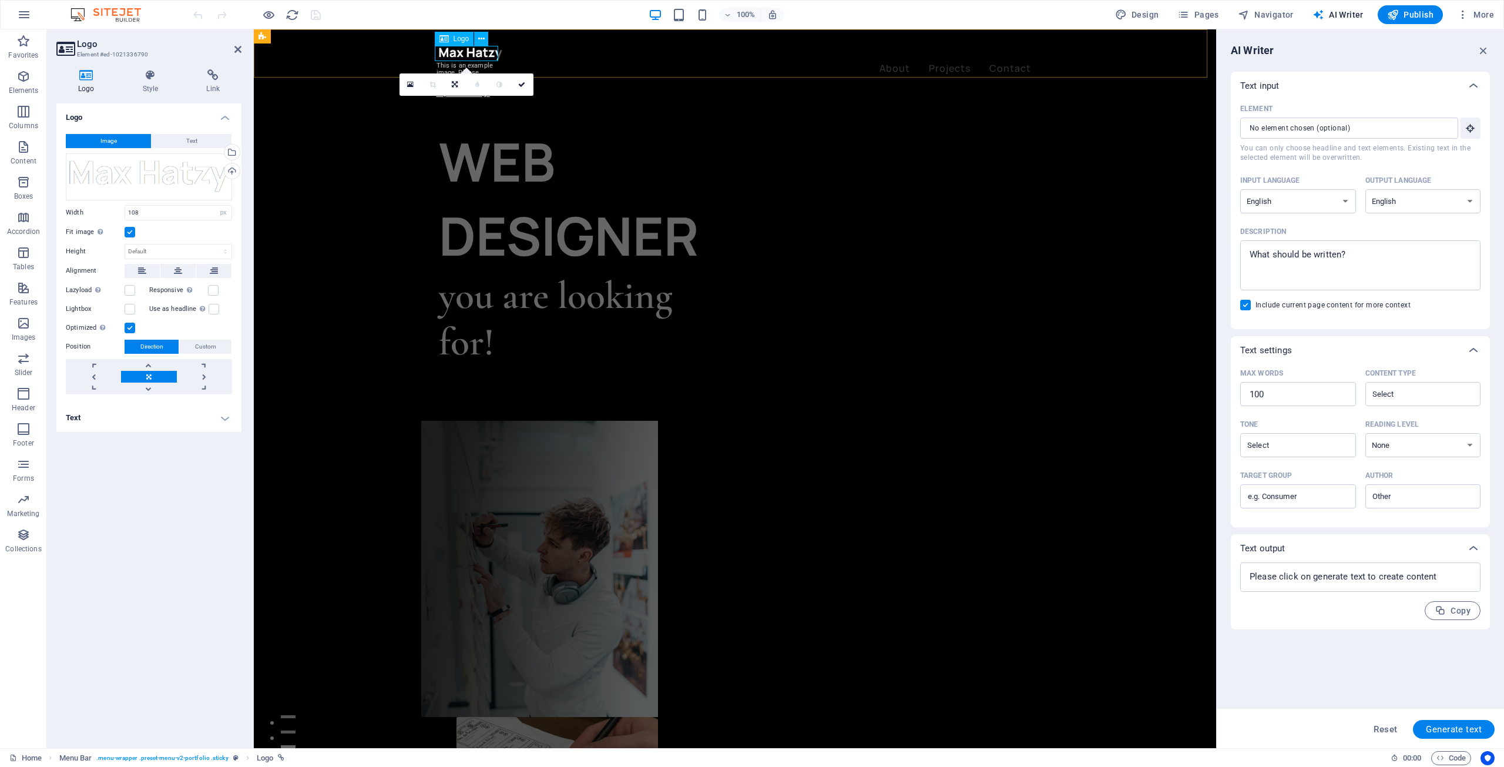
click at [448, 51] on div at bounding box center [735, 53] width 592 height 15
click at [412, 85] on icon at bounding box center [410, 84] width 6 height 8
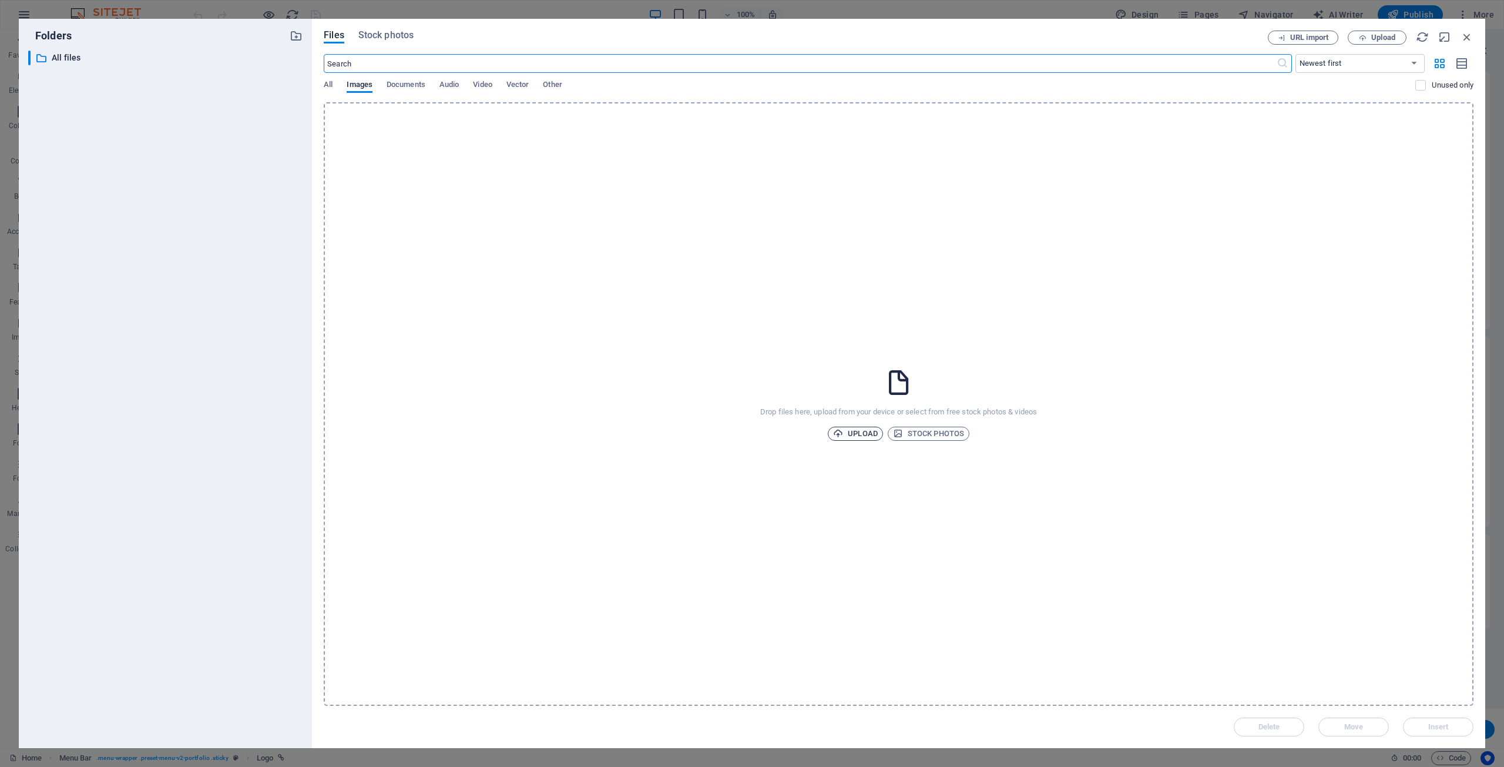
click at [843, 432] on icon "button" at bounding box center [838, 433] width 10 height 10
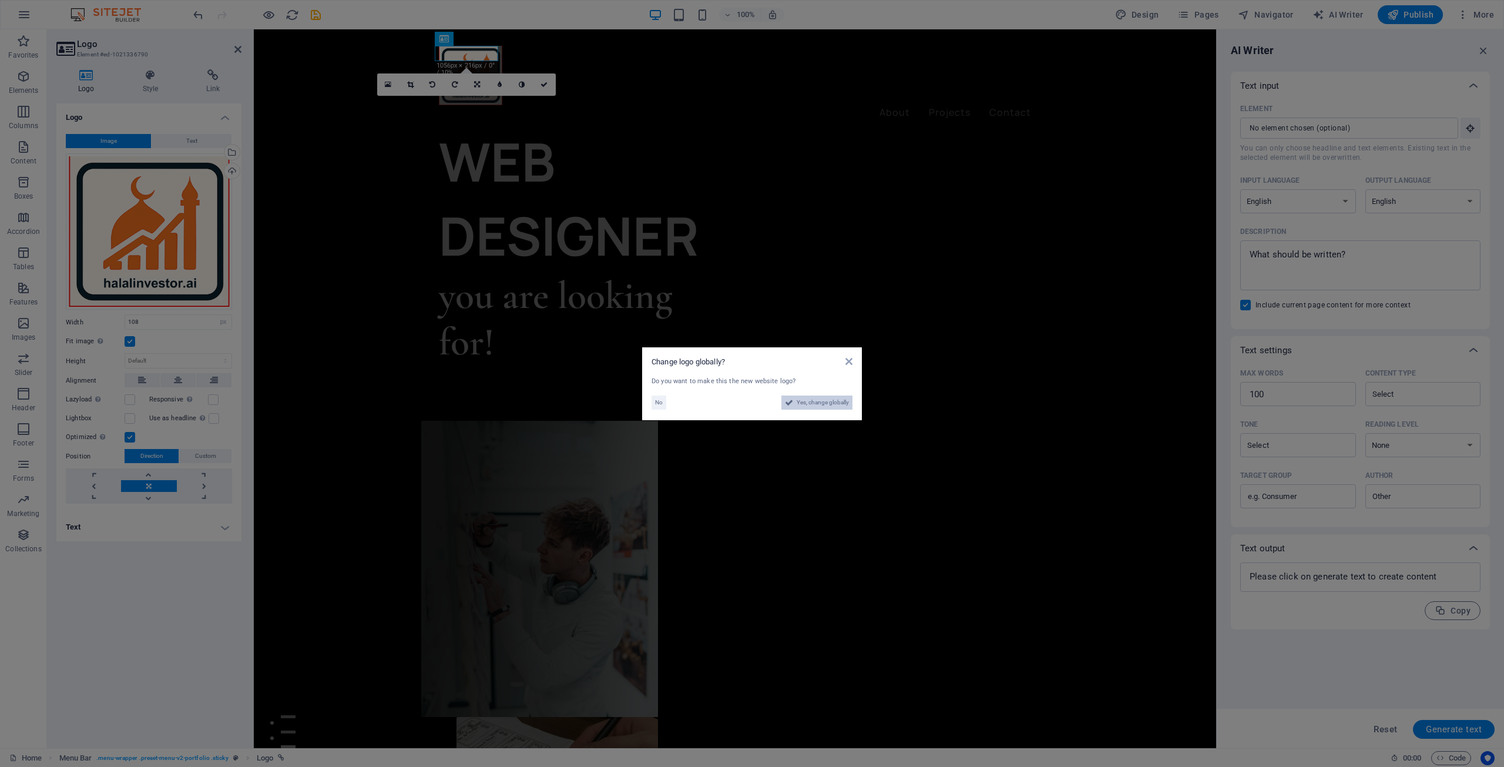
click at [790, 402] on icon at bounding box center [789, 402] width 8 height 14
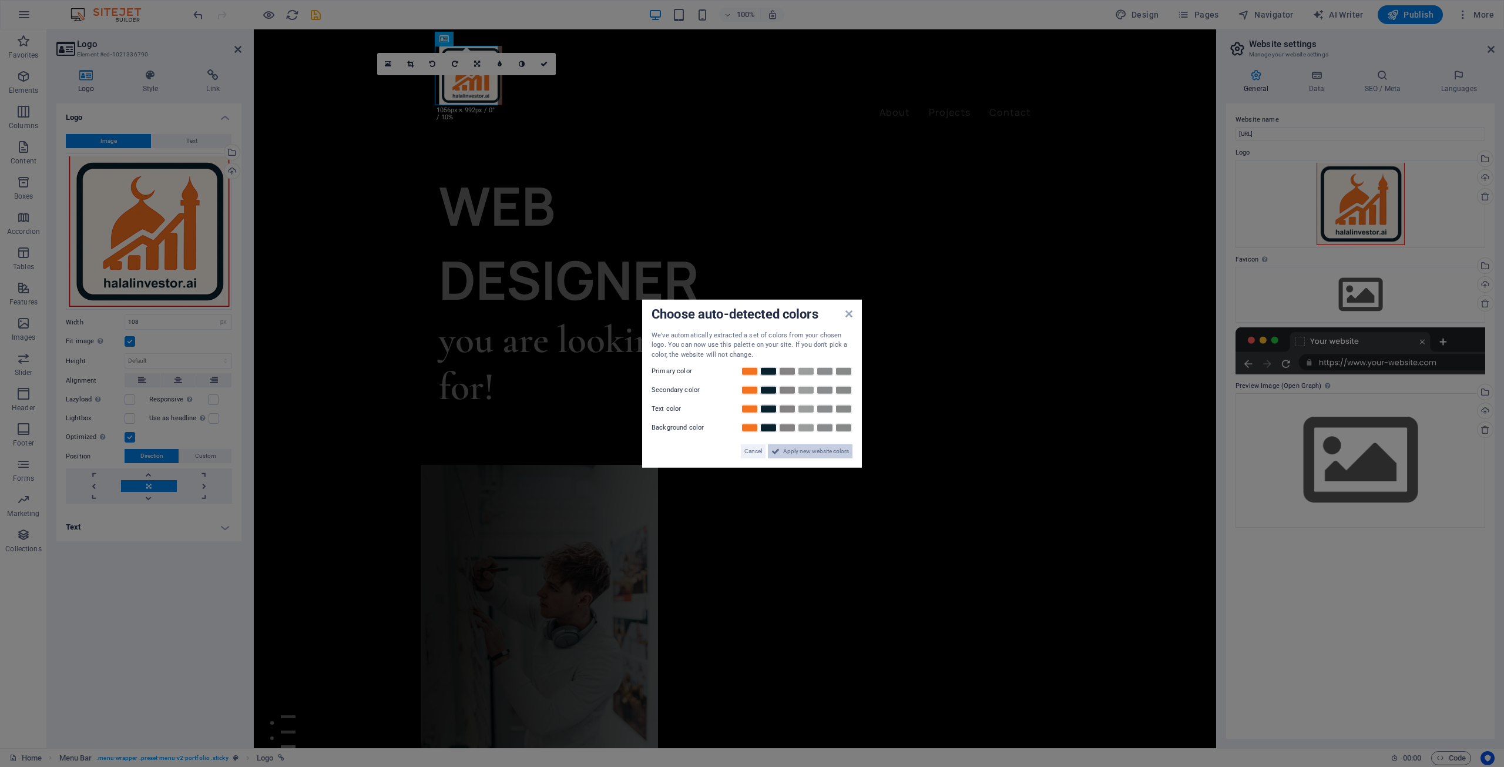
click at [830, 453] on span "Apply new website colors" at bounding box center [816, 451] width 66 height 14
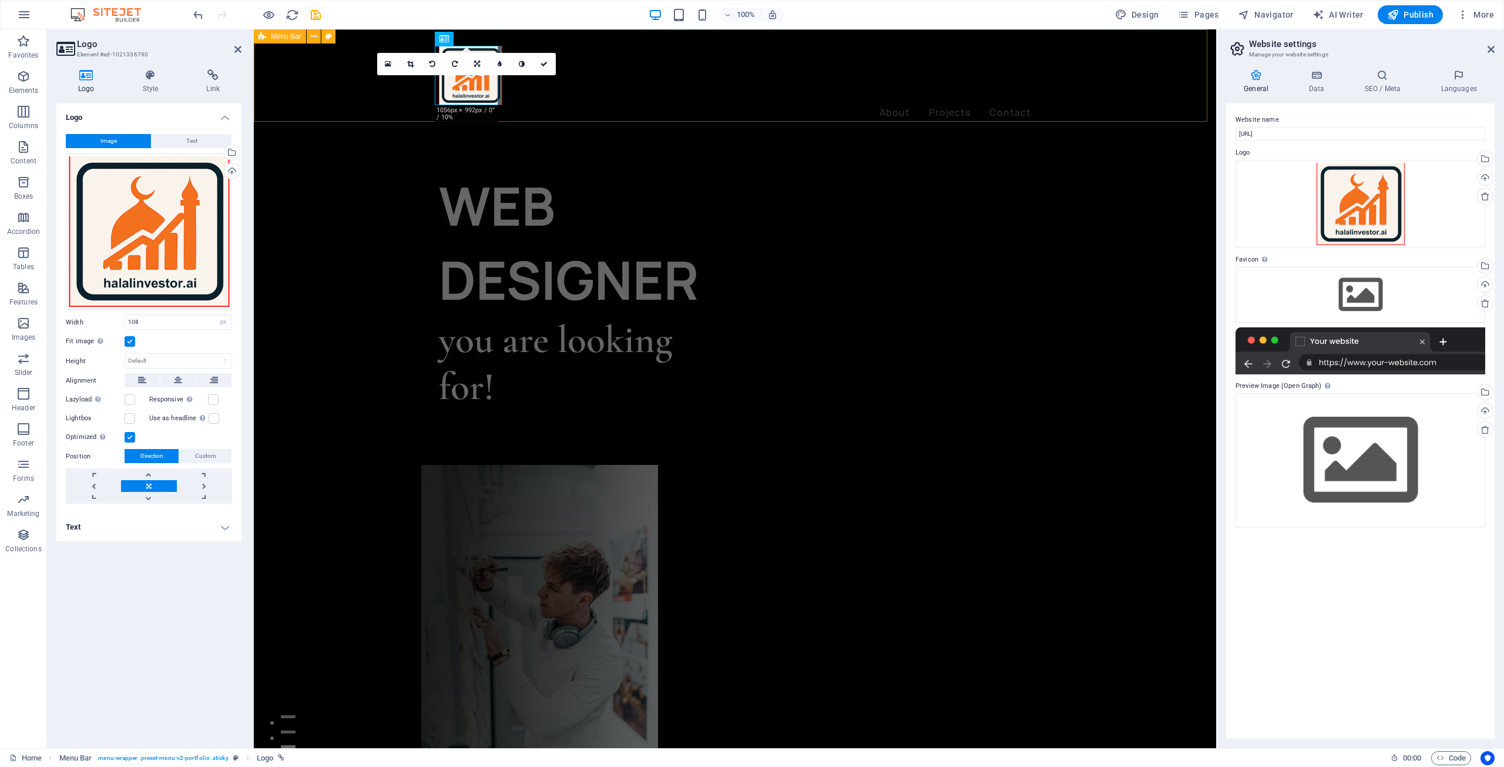
click at [730, 83] on div "About Projects Contact Menu" at bounding box center [735, 83] width 962 height 108
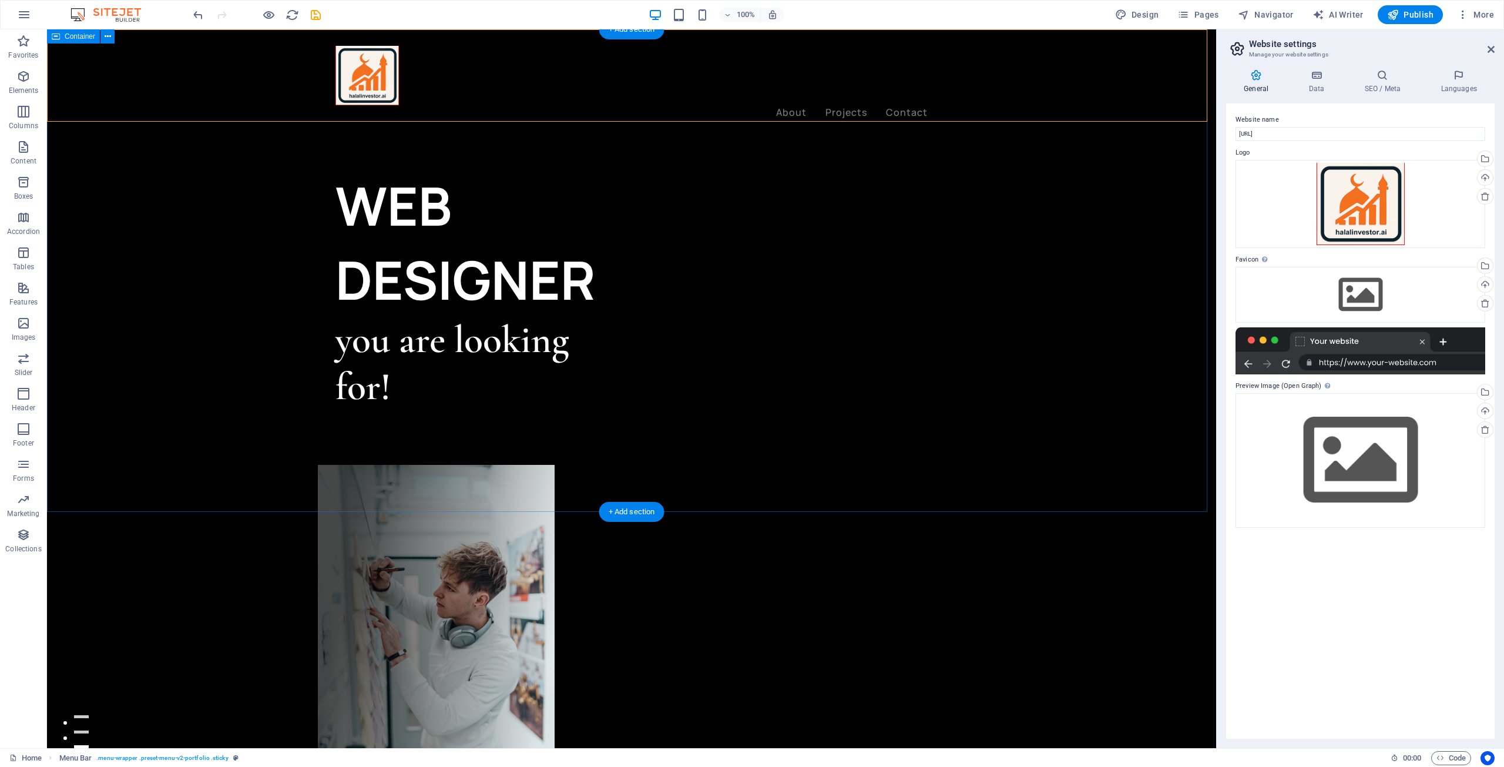
click at [396, 149] on div "WEB DESIGNER you are looking for! Let’s talk My projects" at bounding box center [631, 566] width 1169 height 1075
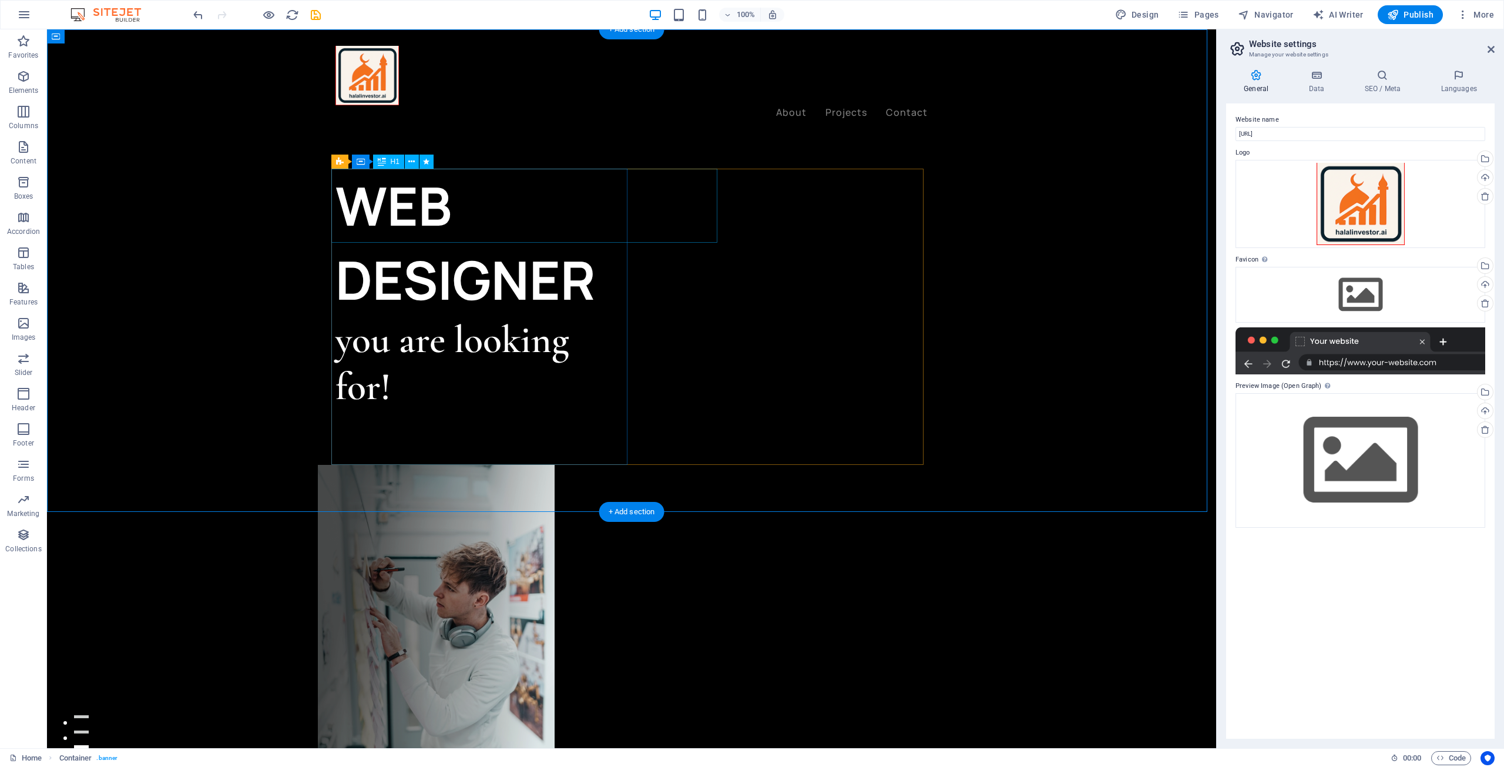
click at [436, 213] on div "WEB DESIGNER" at bounding box center [483, 243] width 296 height 148
click at [1284, 283] on div "Drag files here, click to choose files or select files from Files or our free s…" at bounding box center [1361, 294] width 250 height 55
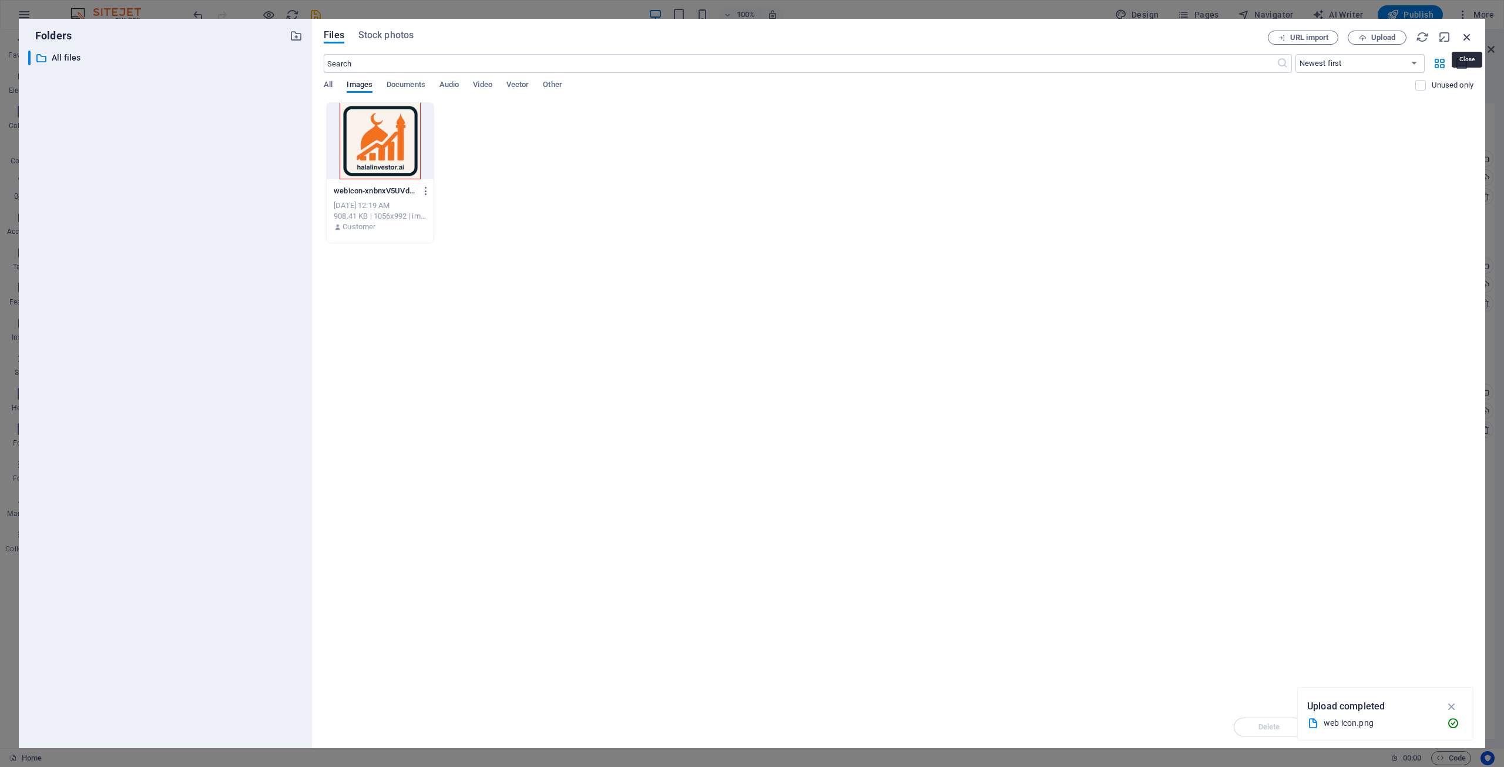
click at [1462, 34] on icon "button" at bounding box center [1467, 37] width 13 height 13
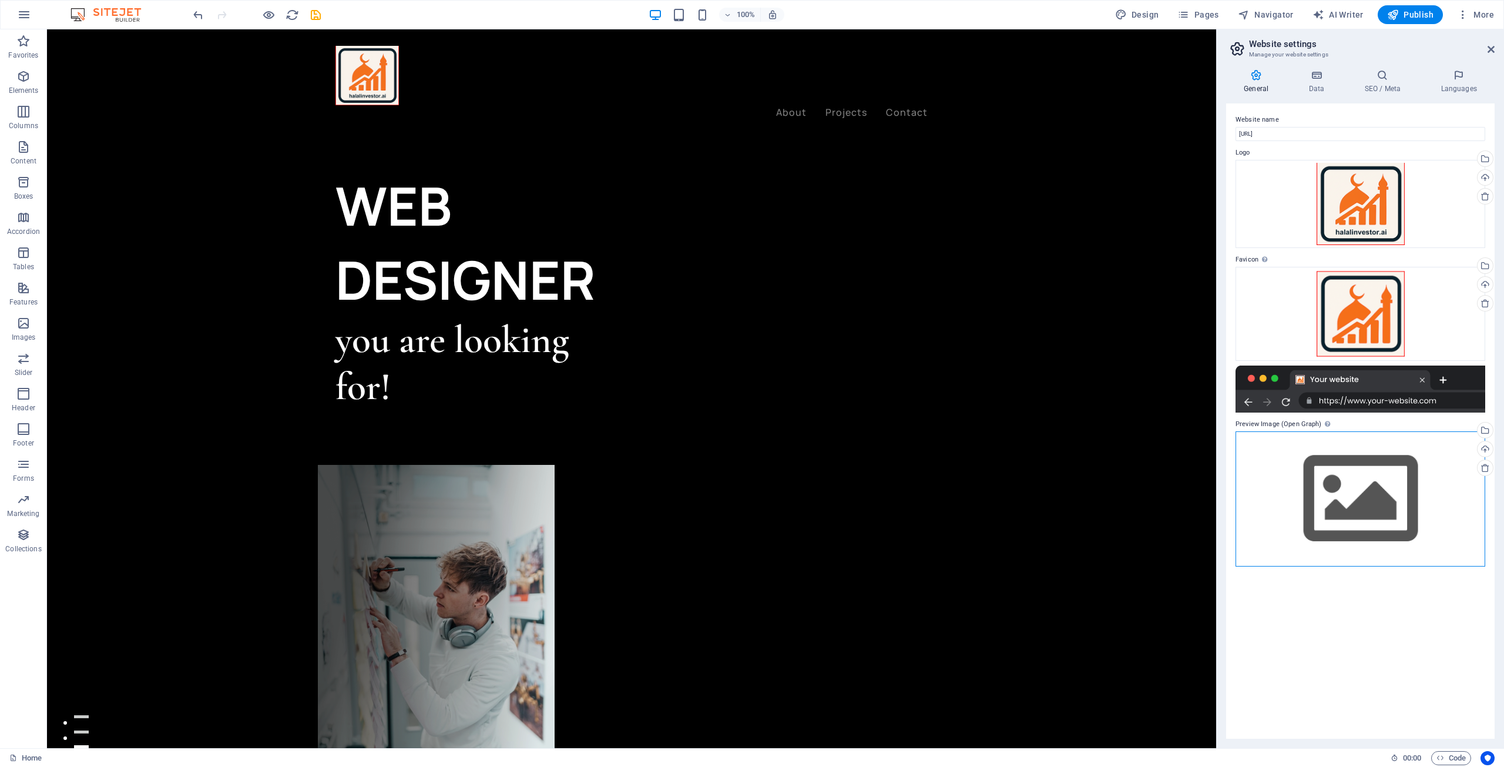
click at [1320, 510] on div "Drag files here, click to choose files or select files from Files or our free s…" at bounding box center [1361, 498] width 250 height 135
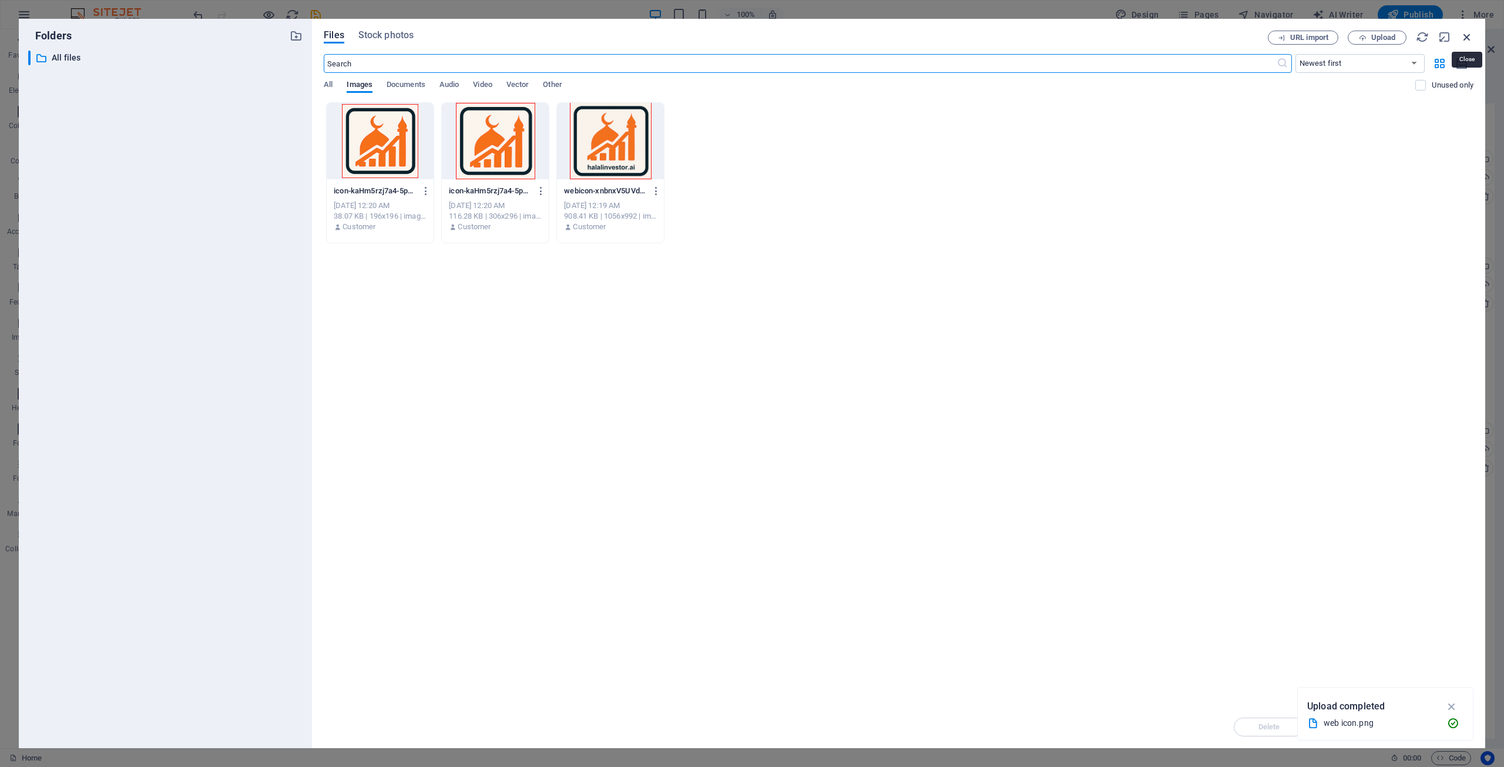
click at [1465, 31] on icon "button" at bounding box center [1467, 37] width 13 height 13
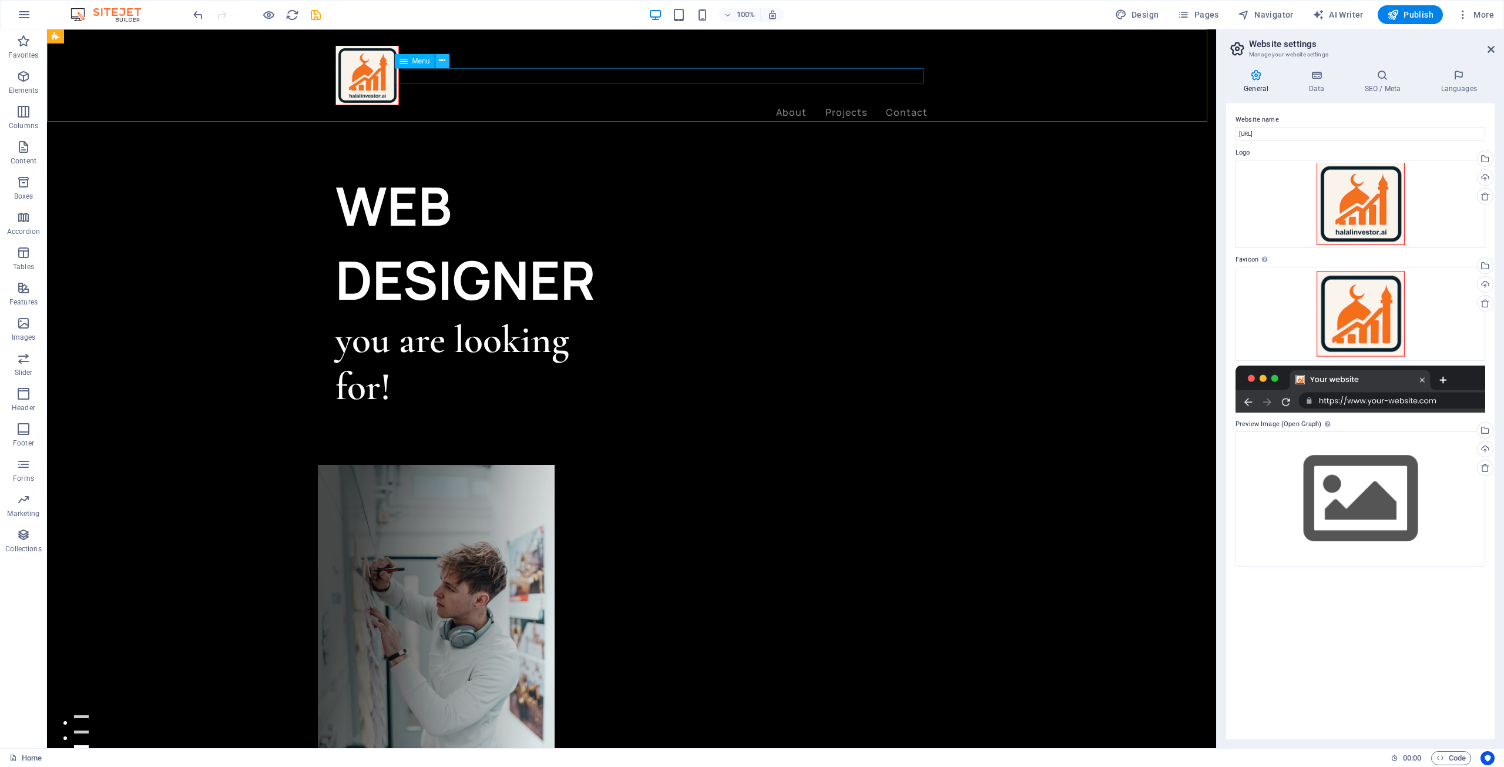
click at [443, 61] on icon at bounding box center [442, 61] width 6 height 12
click at [411, 58] on div "Menu" at bounding box center [415, 61] width 40 height 14
click at [411, 59] on div "Menu" at bounding box center [415, 61] width 40 height 14
select select "1"
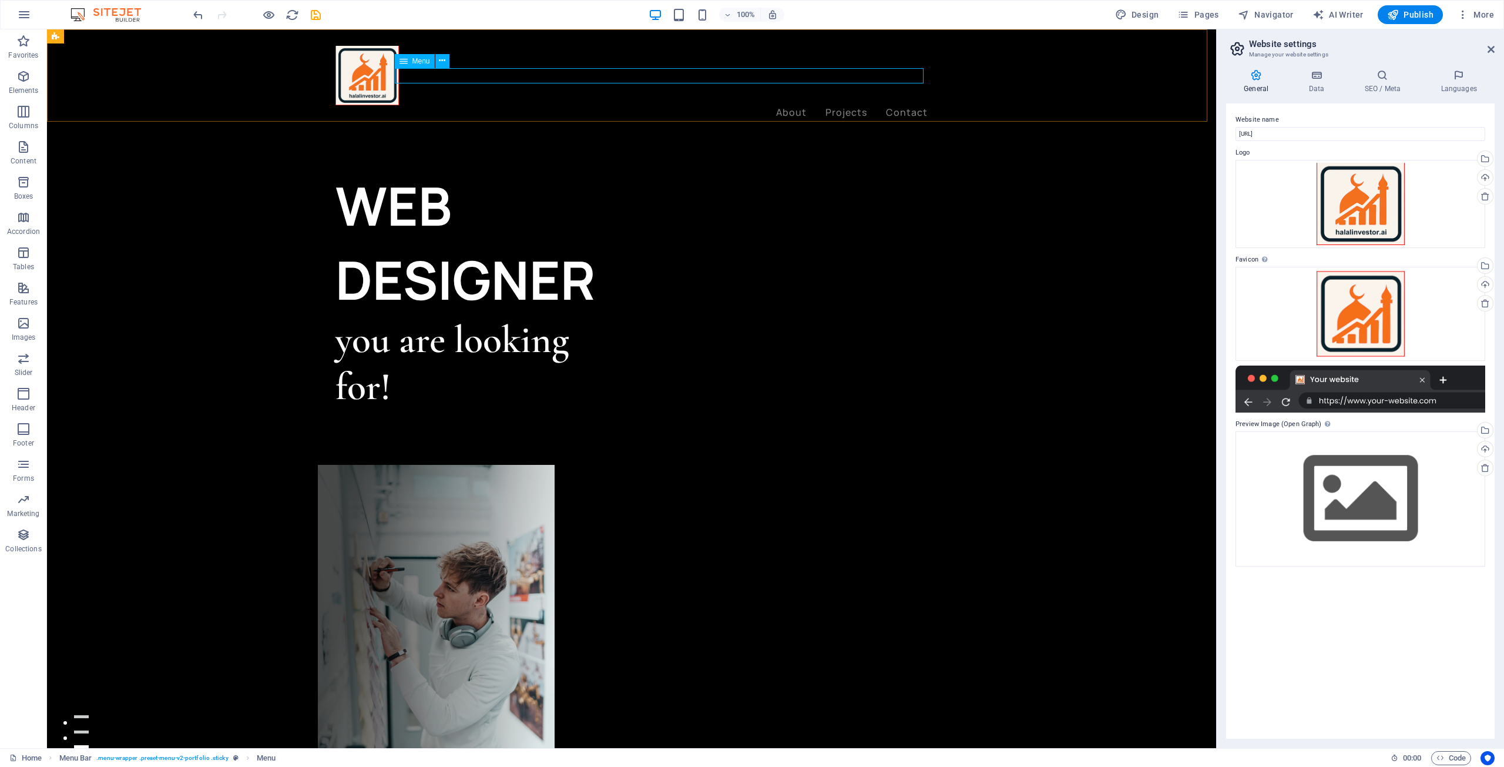
select select
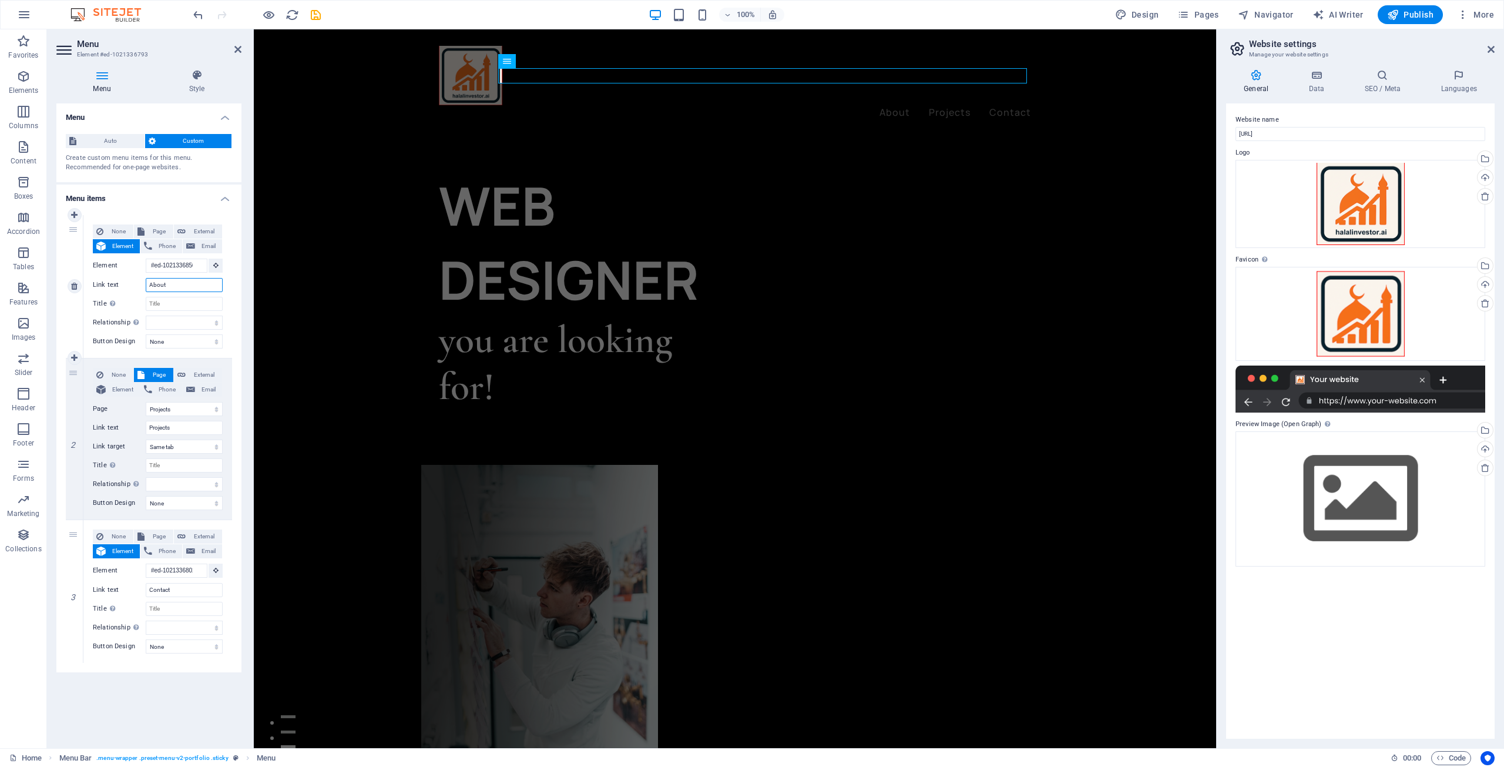
click at [176, 288] on input "About" at bounding box center [184, 285] width 77 height 14
